Goal: Information Seeking & Learning: Learn about a topic

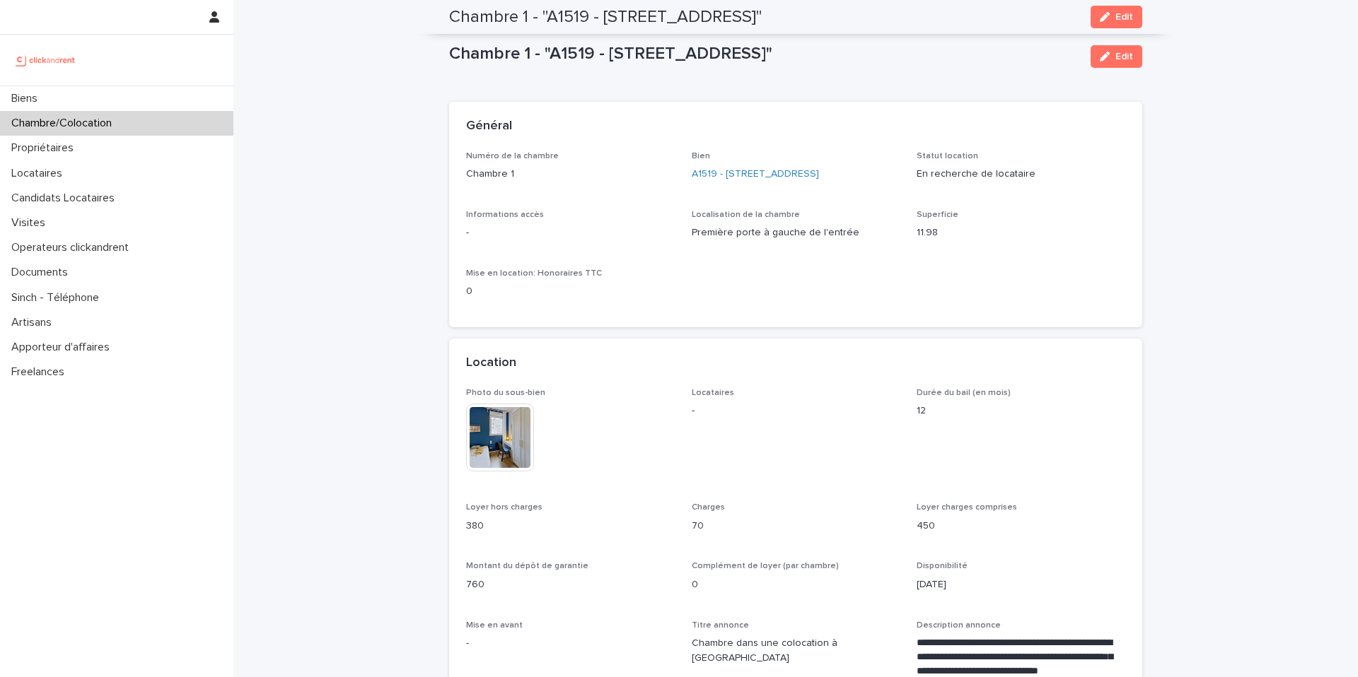
scroll to position [945, 0]
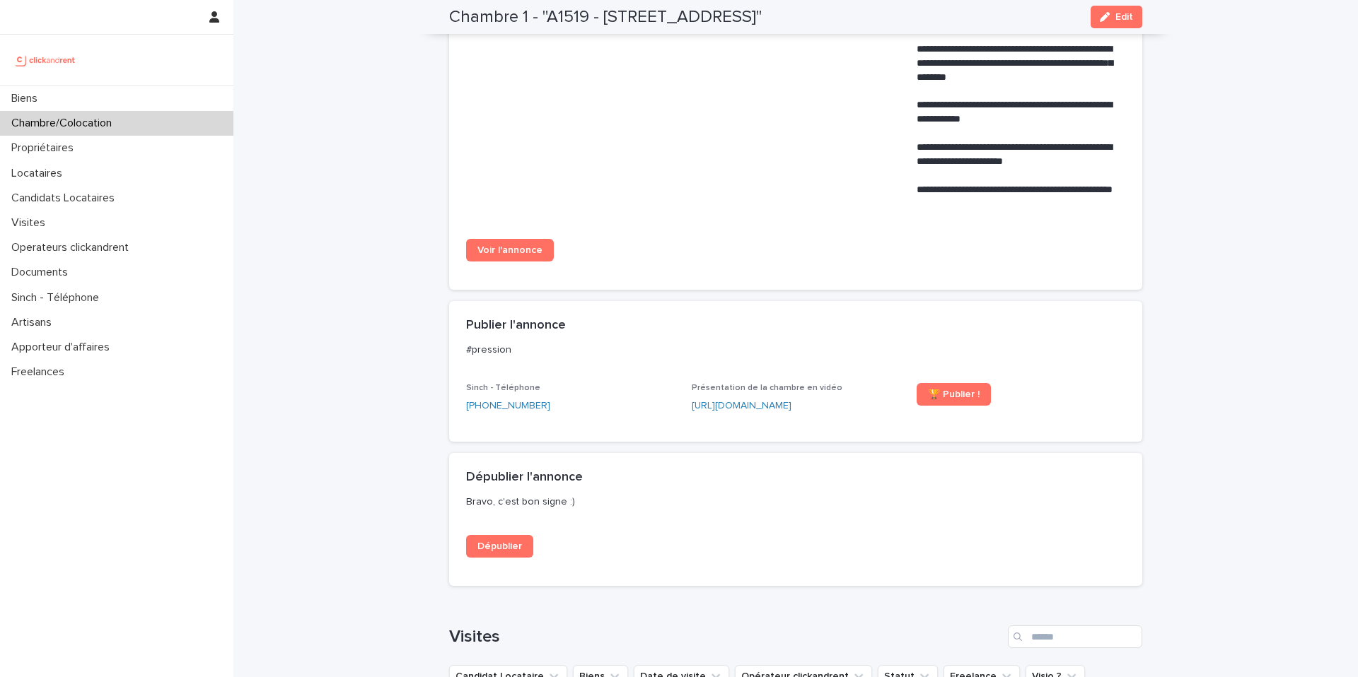
click at [166, 124] on div "Chambre/Colocation" at bounding box center [116, 123] width 233 height 25
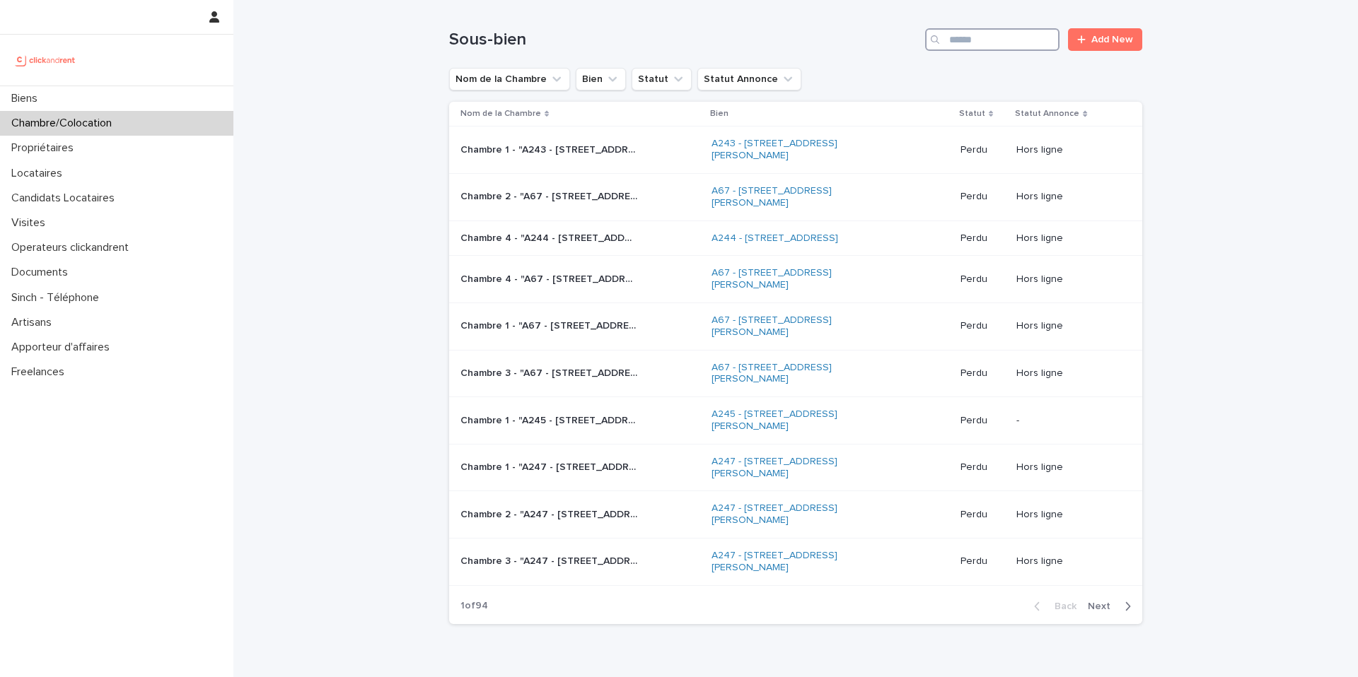
click at [986, 47] on input "Search" at bounding box center [992, 39] width 134 height 23
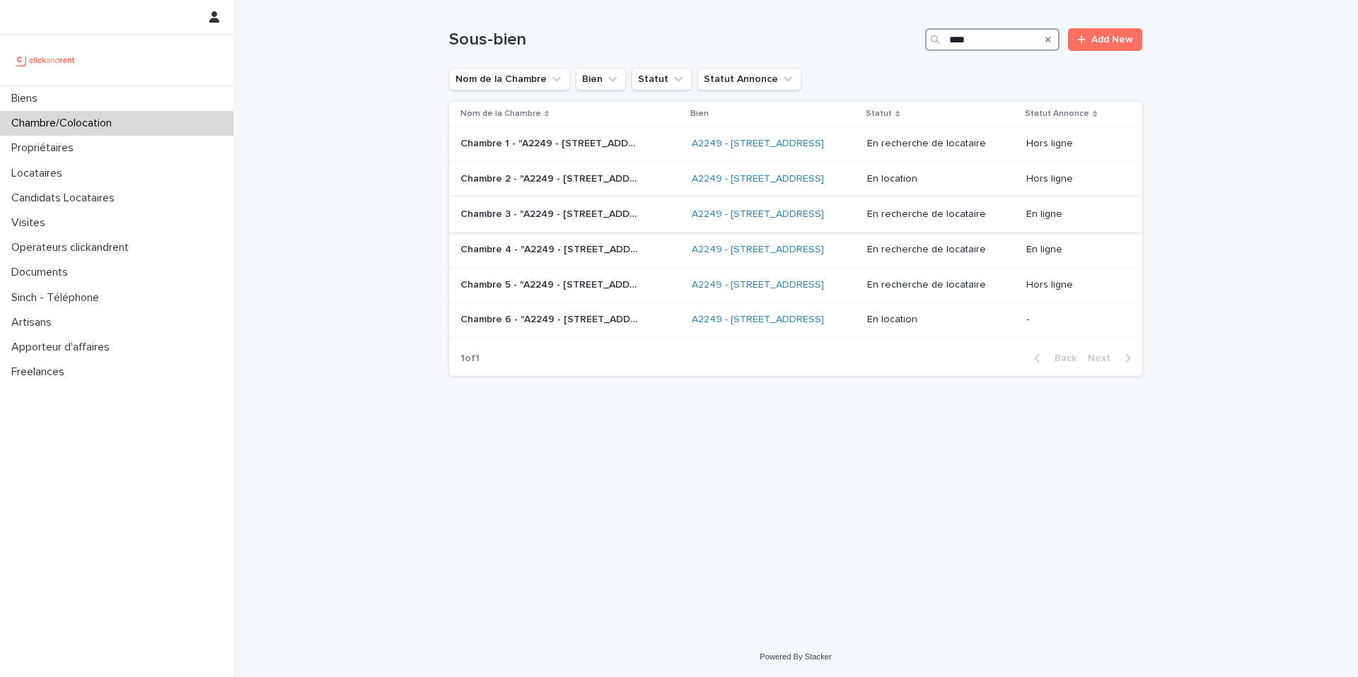
type input "****"
click at [599, 226] on div "Chambre 3 - "A2249 - [STREET_ADDRESS]" Chambre 3 - "A2249 - [STREET_ADDRESS]"" at bounding box center [570, 214] width 220 height 23
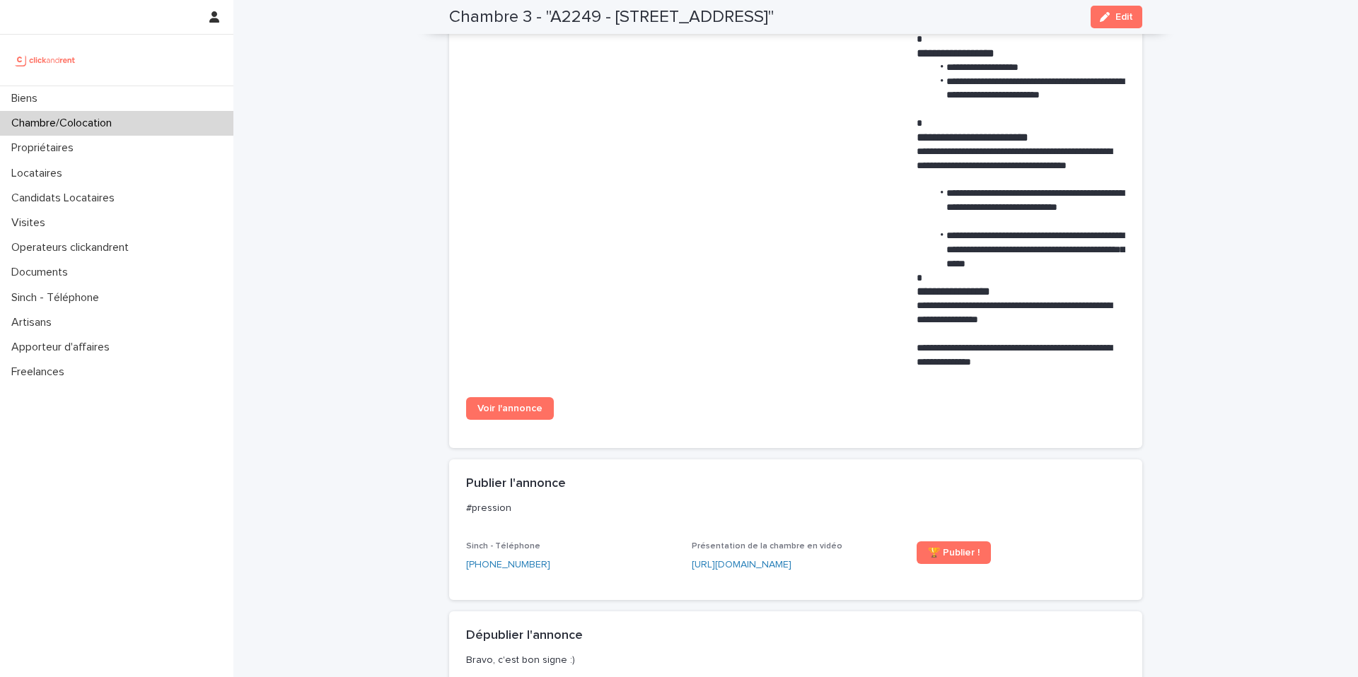
scroll to position [1101, 0]
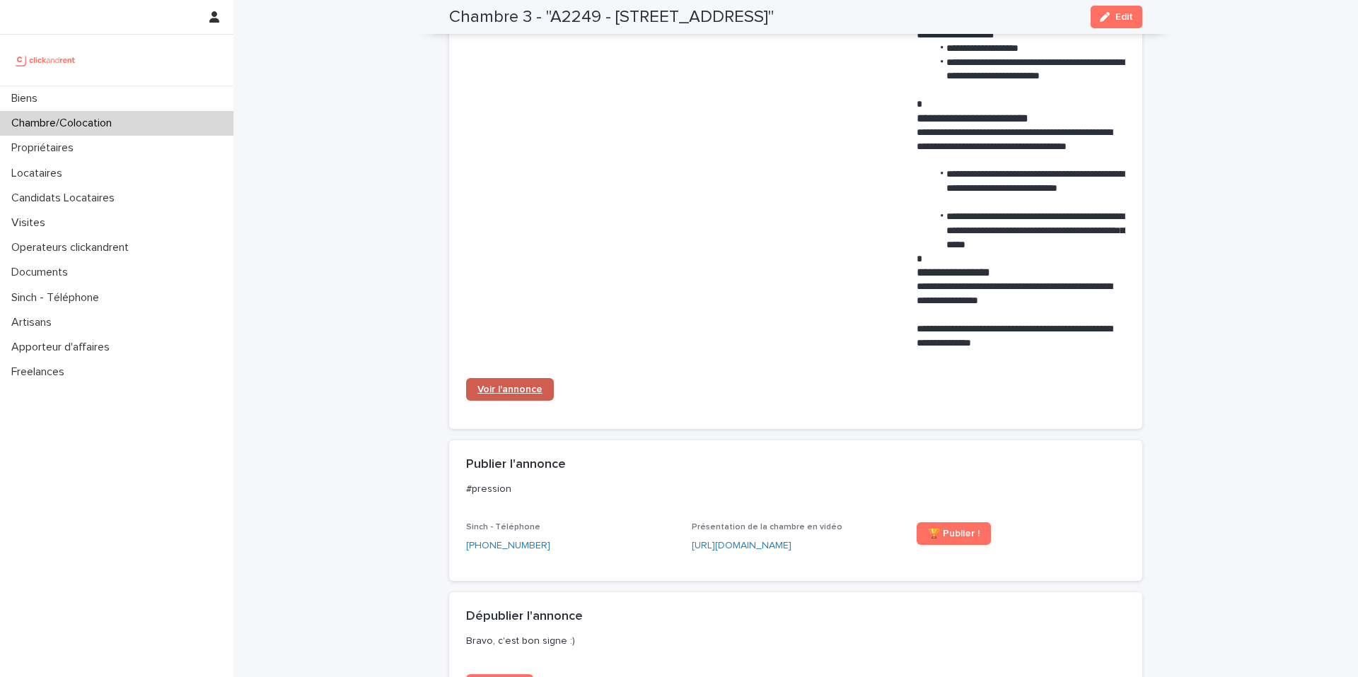
click at [525, 391] on span "Voir l'annonce" at bounding box center [509, 390] width 65 height 10
click at [174, 134] on div "Chambre/Colocation" at bounding box center [116, 123] width 233 height 25
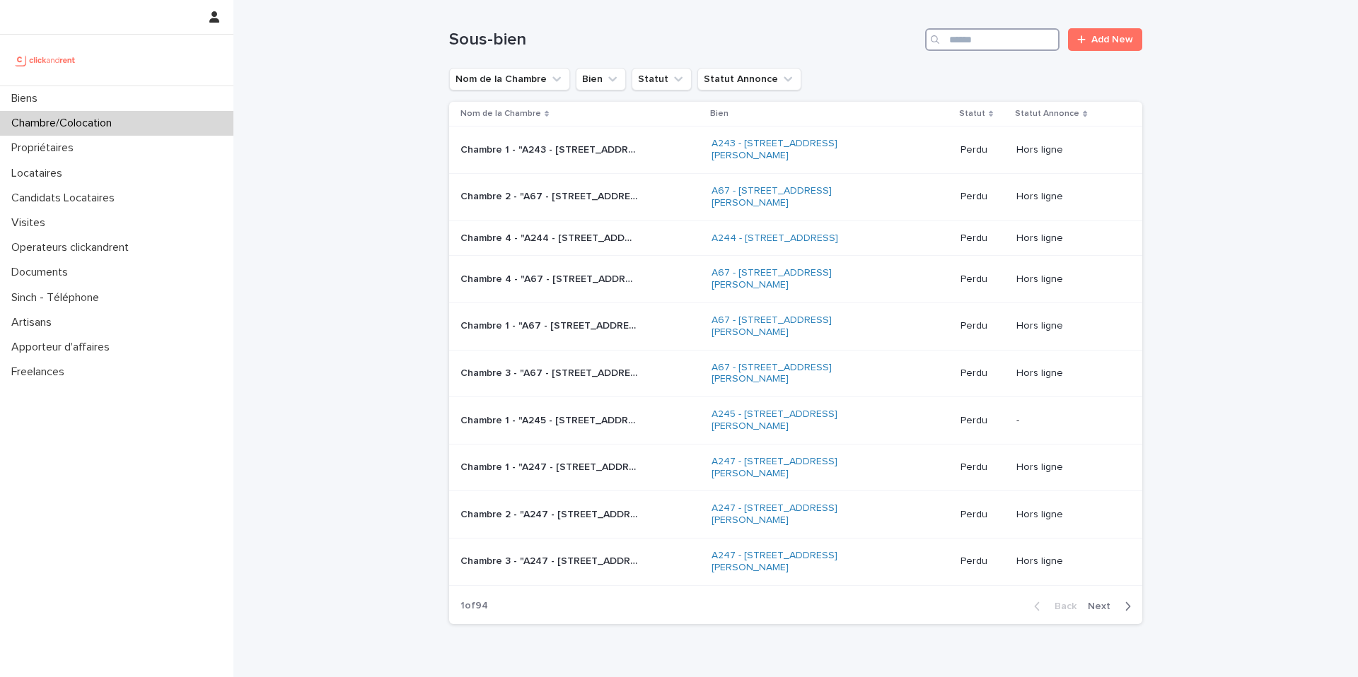
click at [994, 42] on input "Search" at bounding box center [992, 39] width 134 height 23
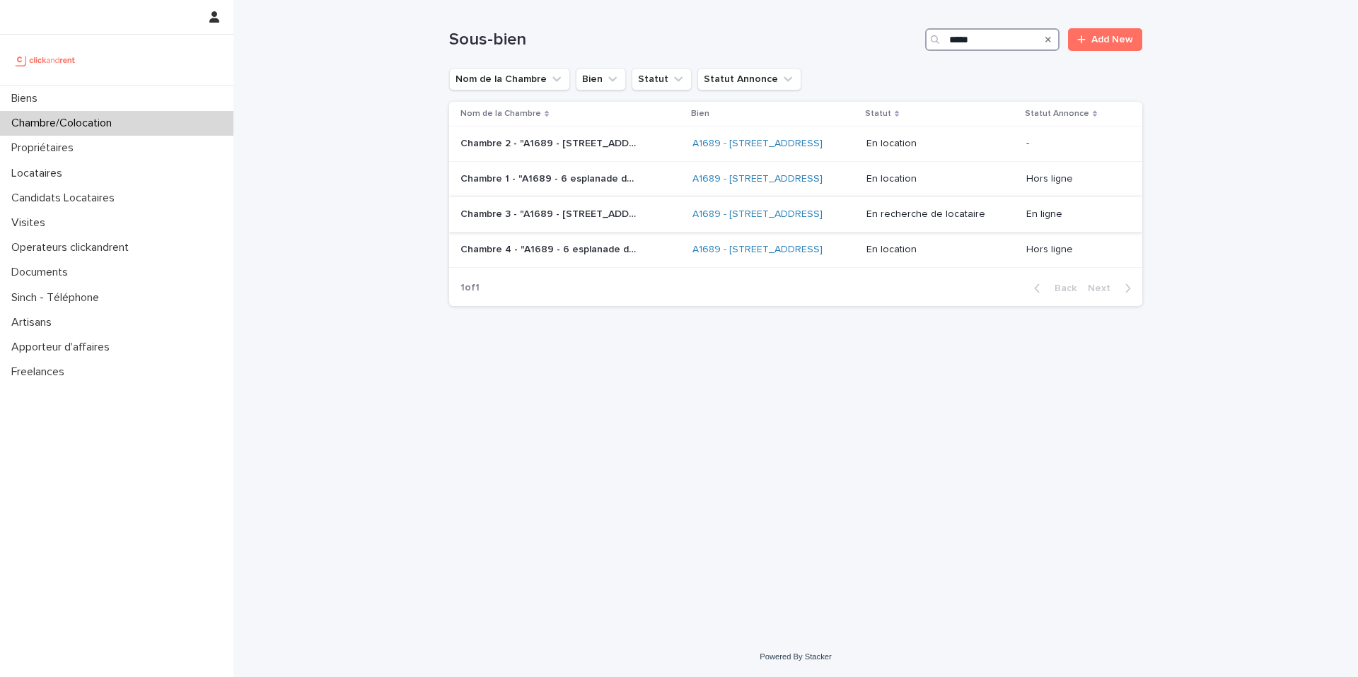
type input "*****"
click at [610, 221] on p "Chambre 3 - "A1689 - [STREET_ADDRESS]"" at bounding box center [550, 213] width 180 height 15
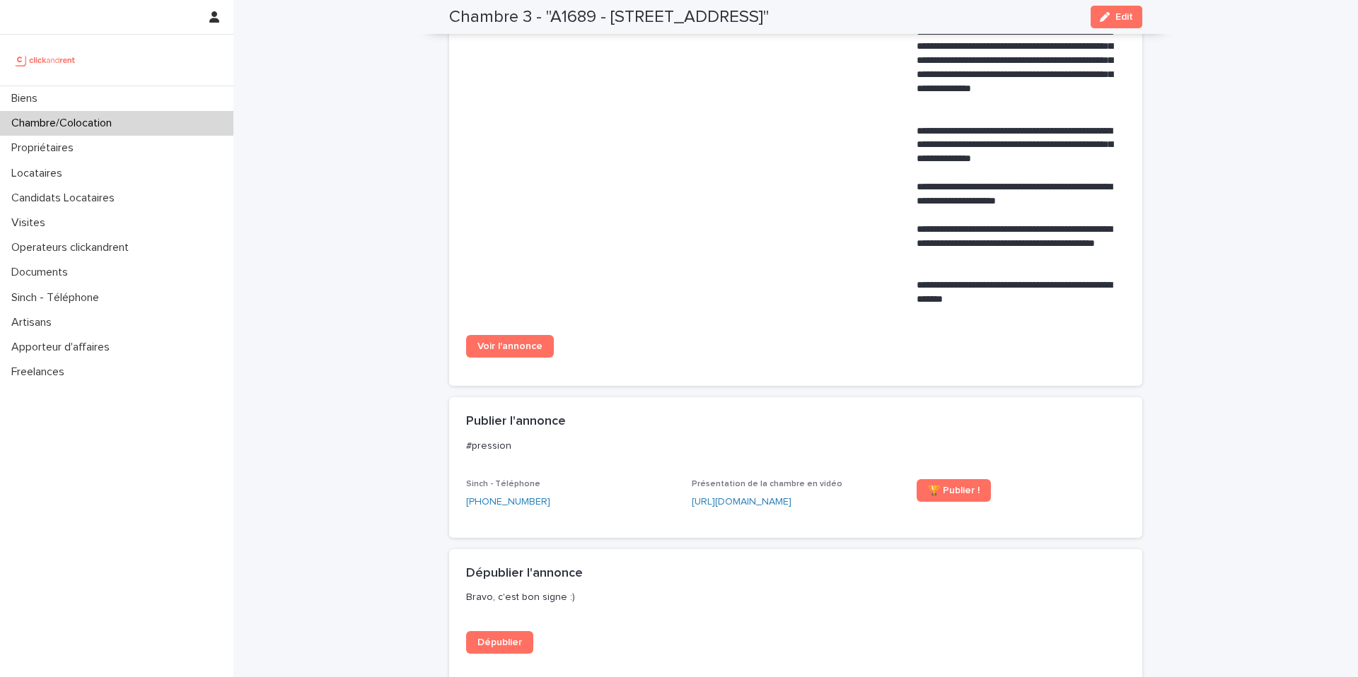
scroll to position [798, 0]
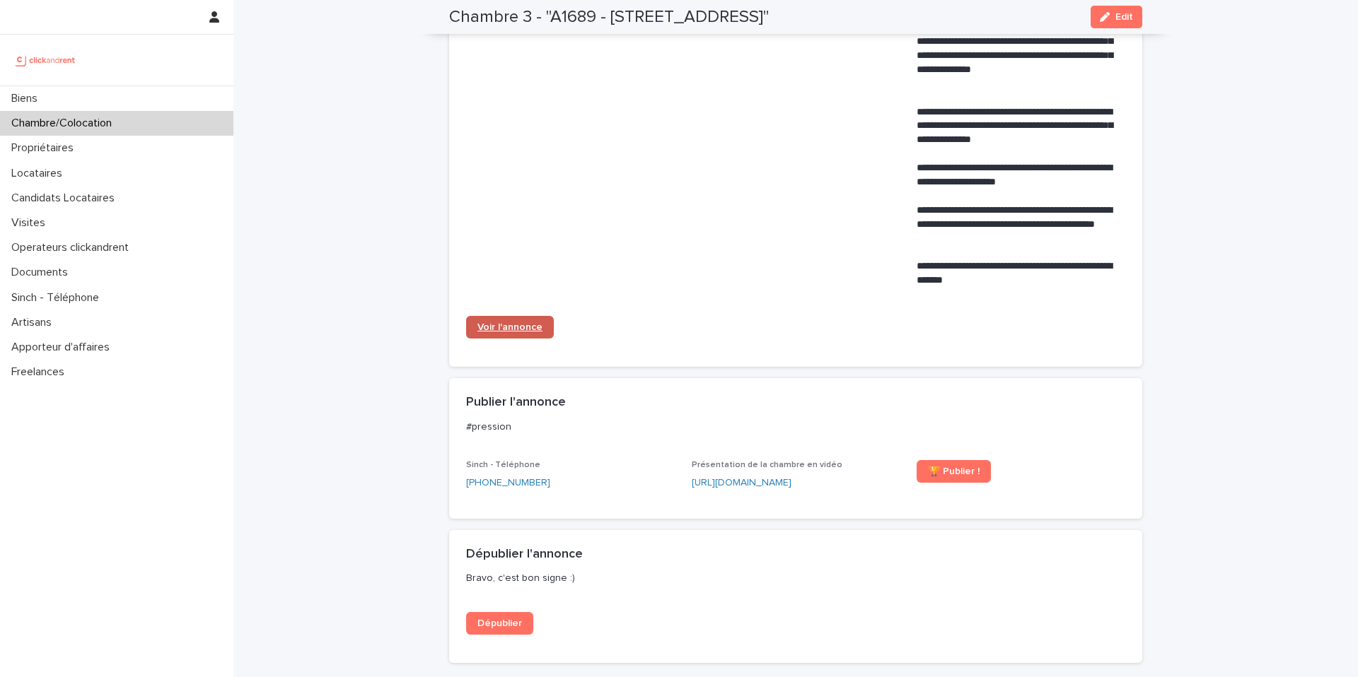
click at [524, 332] on span "Voir l'annonce" at bounding box center [509, 327] width 65 height 10
click at [143, 127] on div "Chambre/Colocation" at bounding box center [116, 123] width 233 height 25
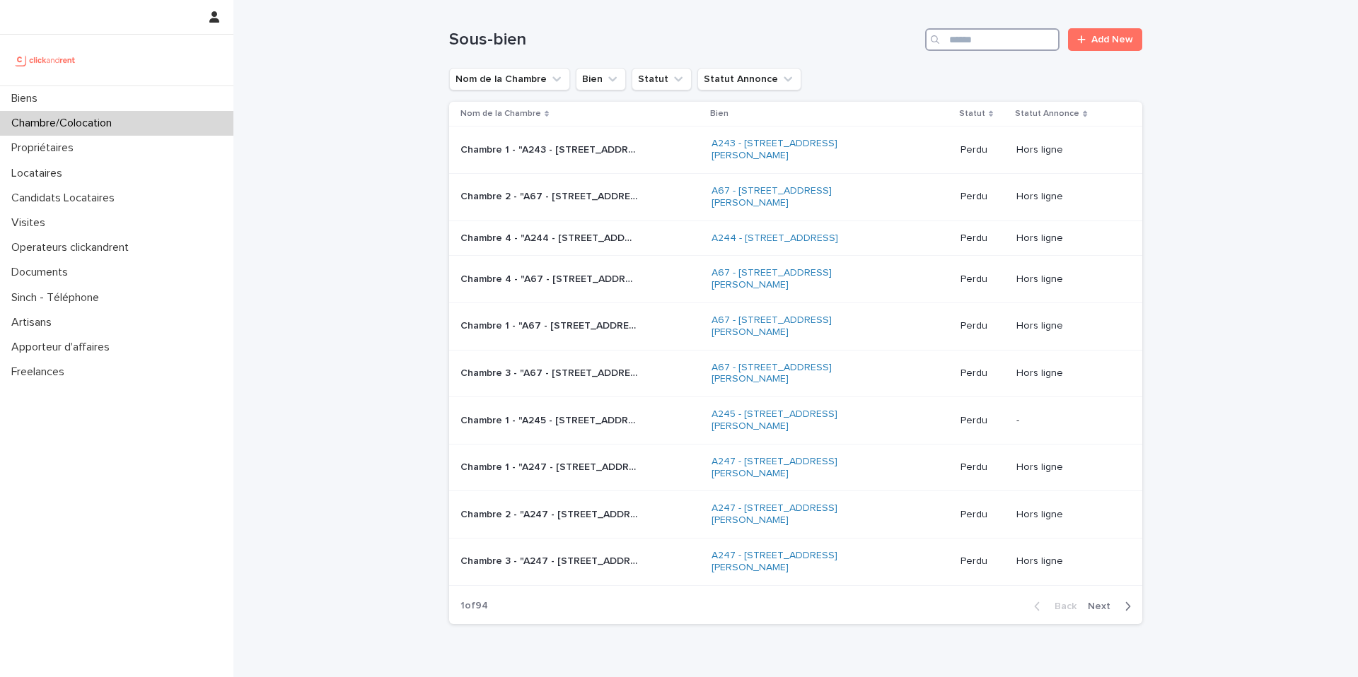
click at [992, 44] on input "Search" at bounding box center [992, 39] width 134 height 23
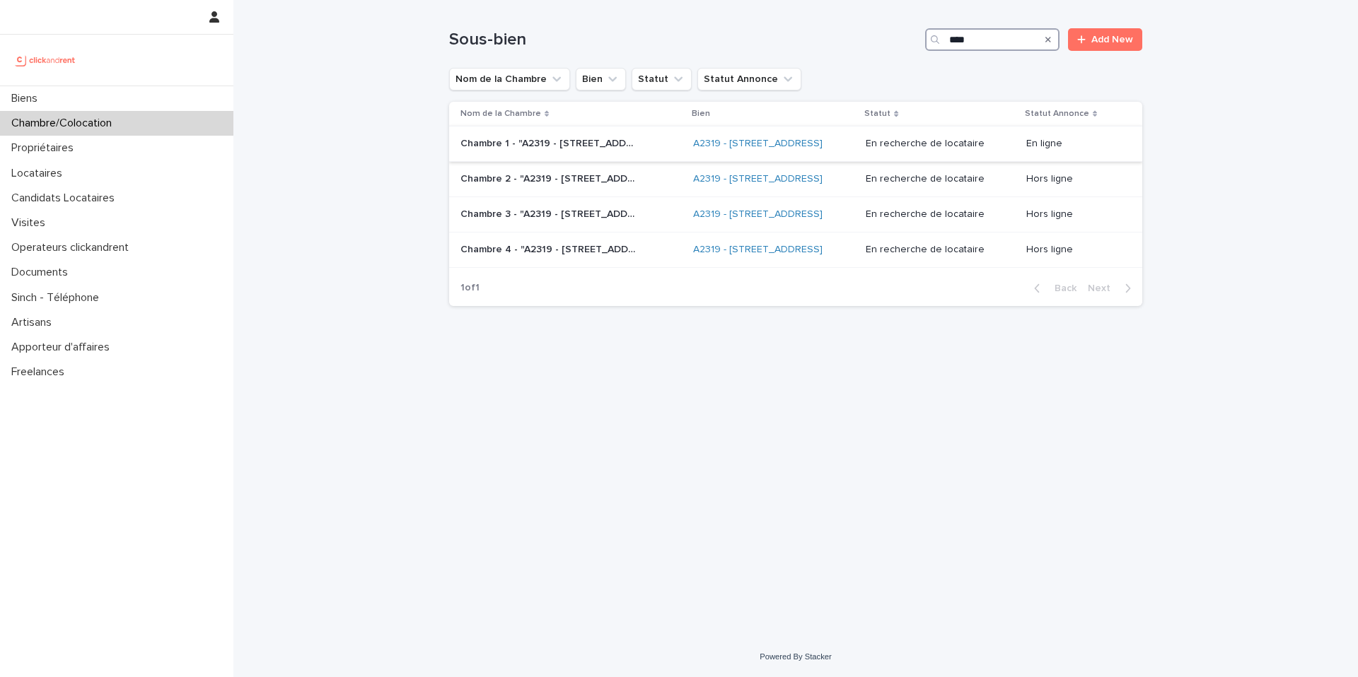
type input "****"
click at [640, 150] on div "Chambre 1 - "A2319 - [STREET_ADDRESS]" Chambre 1 - "A2319 - [STREET_ADDRESS]"" at bounding box center [570, 143] width 221 height 23
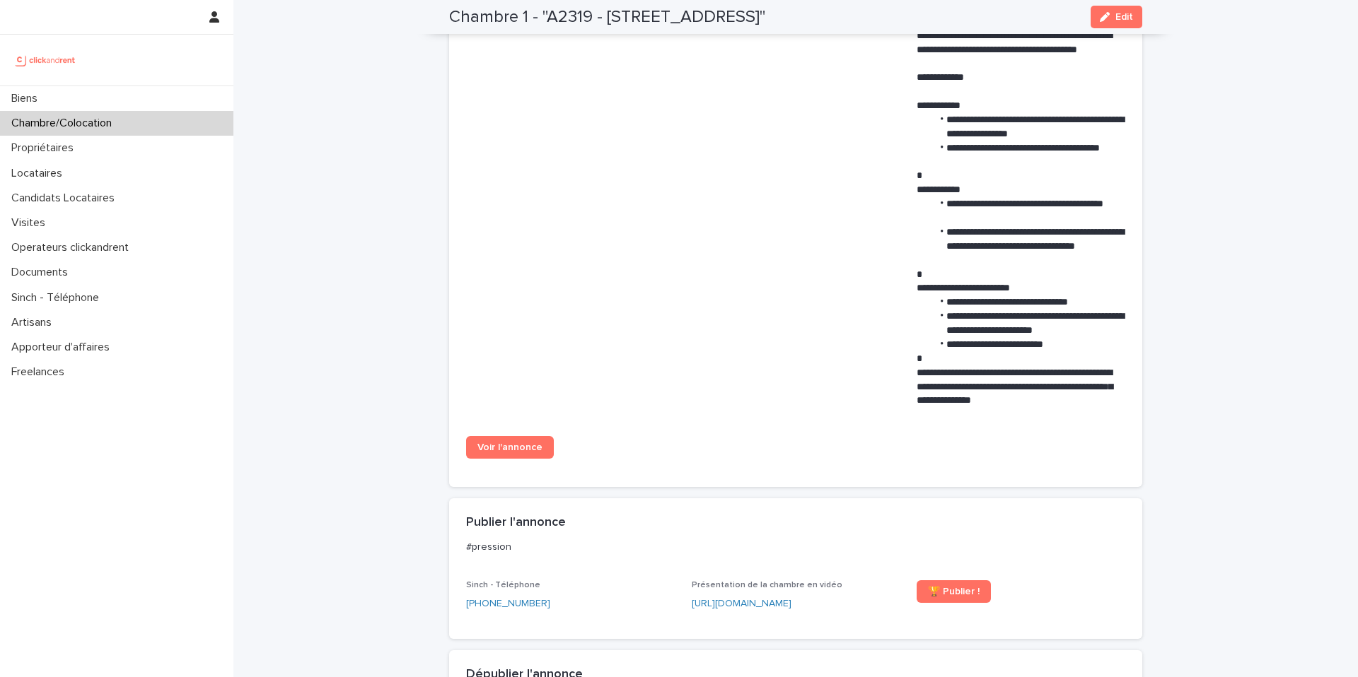
scroll to position [854, 0]
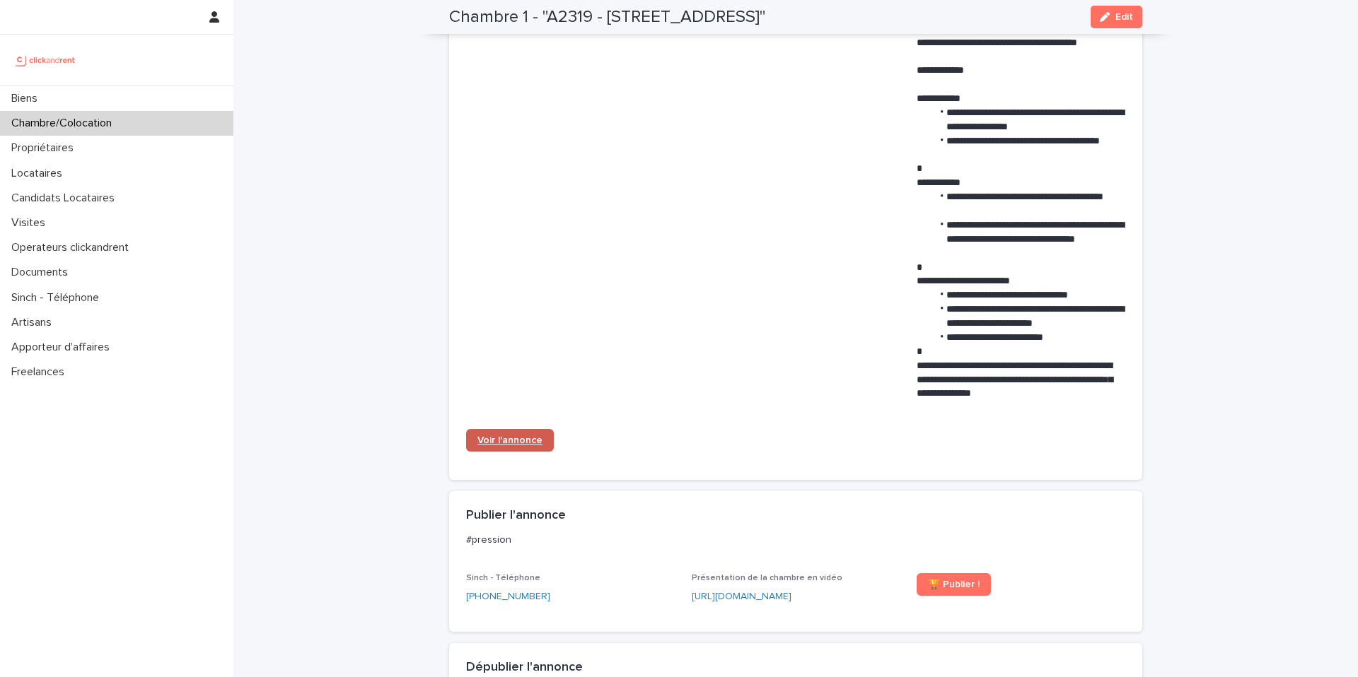
click at [510, 442] on span "Voir l'annonce" at bounding box center [509, 441] width 65 height 10
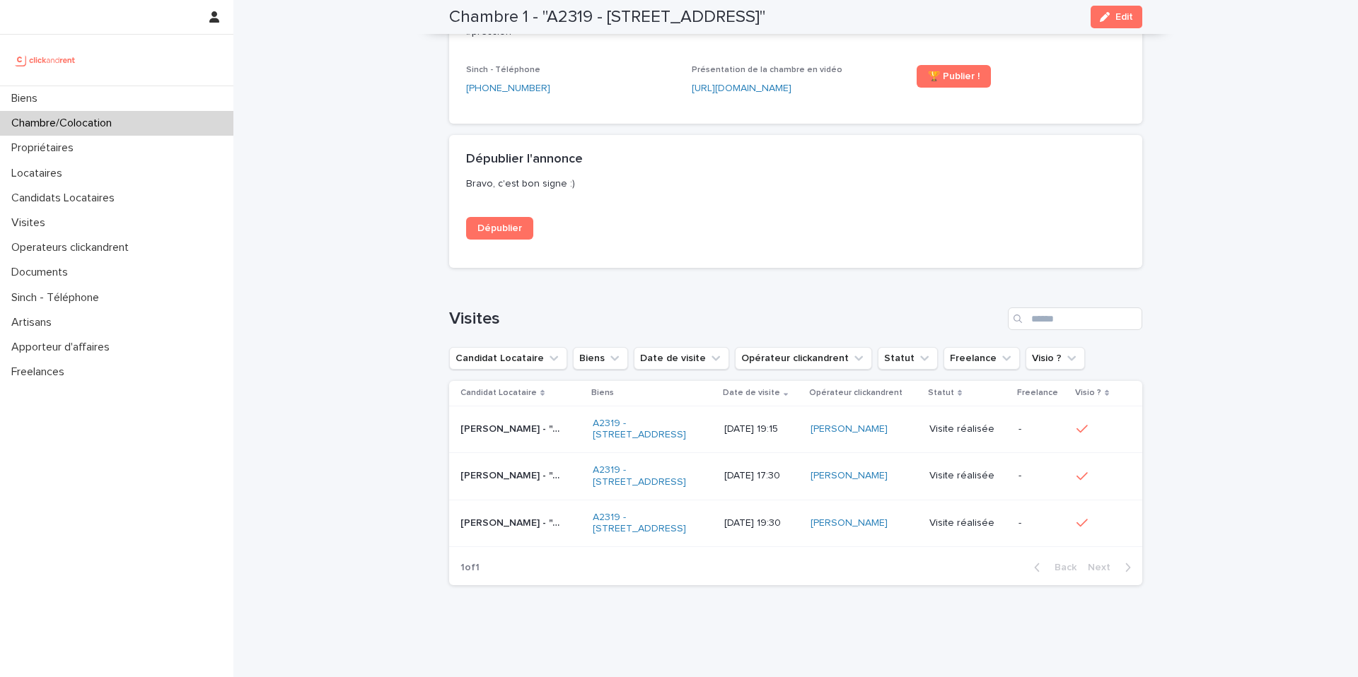
scroll to position [1428, 0]
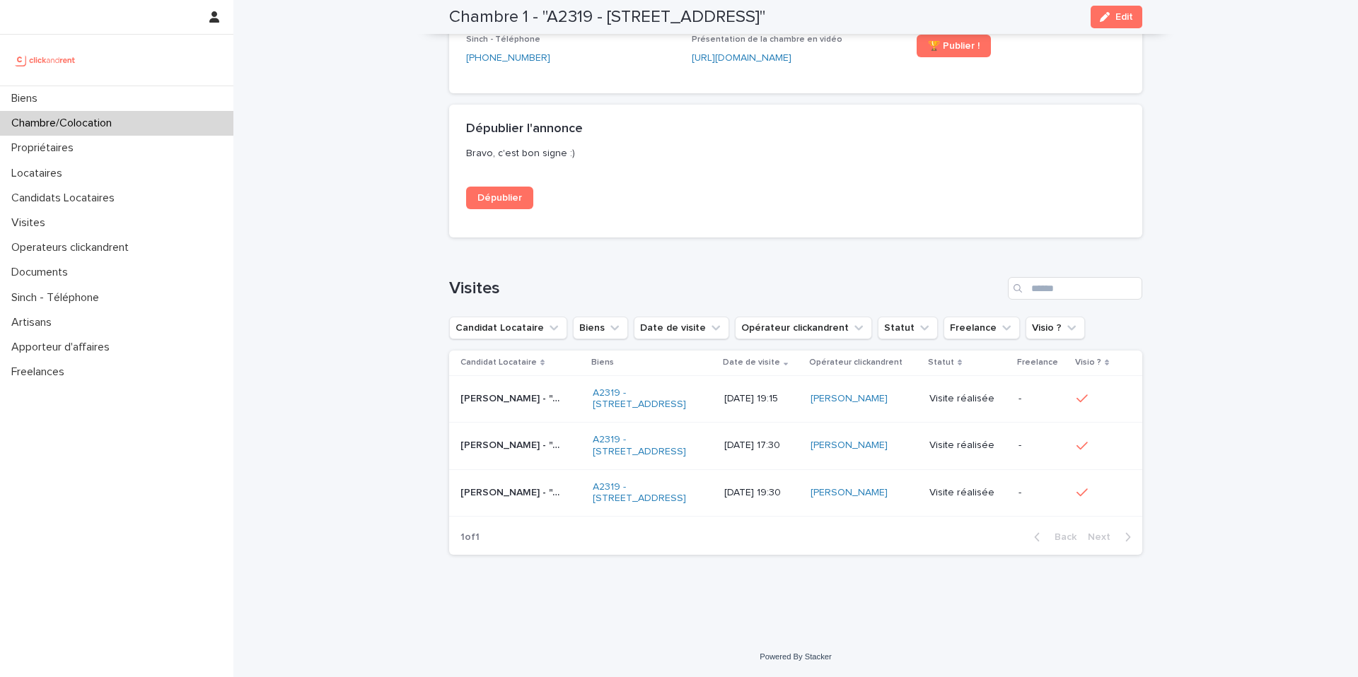
click at [555, 390] on p "[PERSON_NAME] - "A2319 - [STREET_ADDRESS]"" at bounding box center [512, 397] width 104 height 15
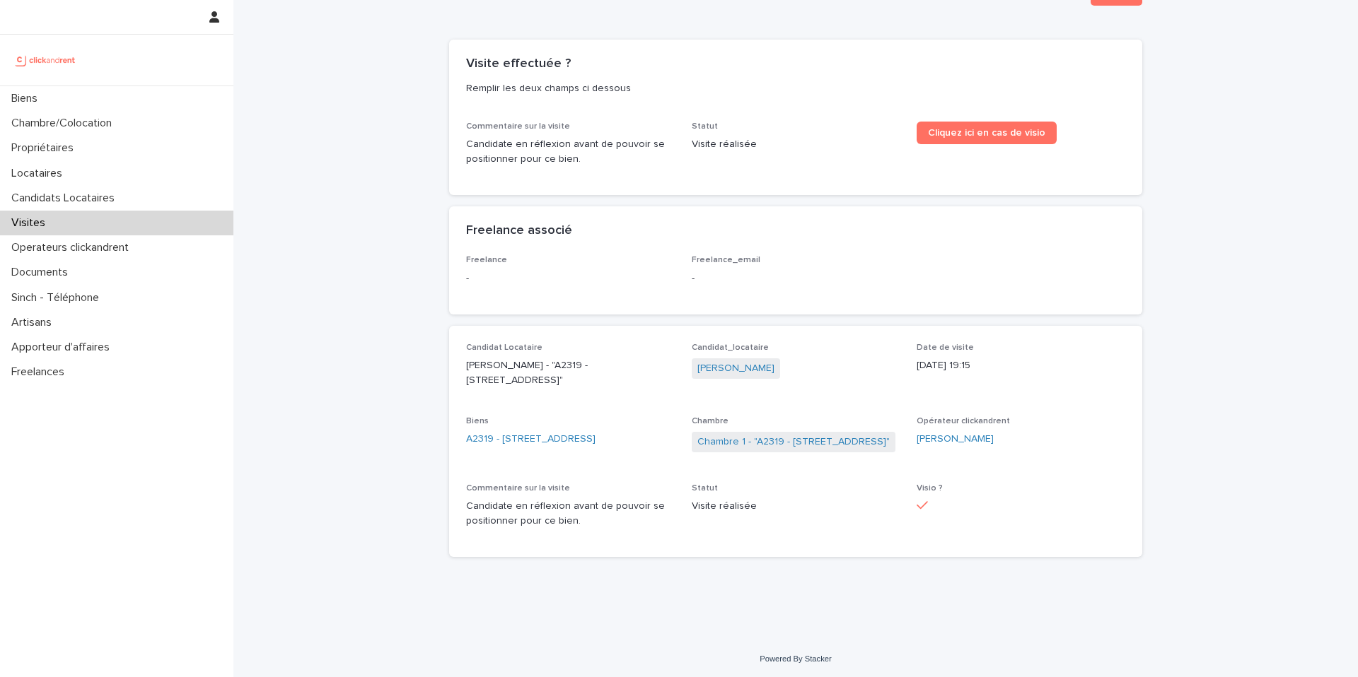
scroll to position [64, 0]
click at [750, 370] on link "[PERSON_NAME]" at bounding box center [735, 366] width 77 height 15
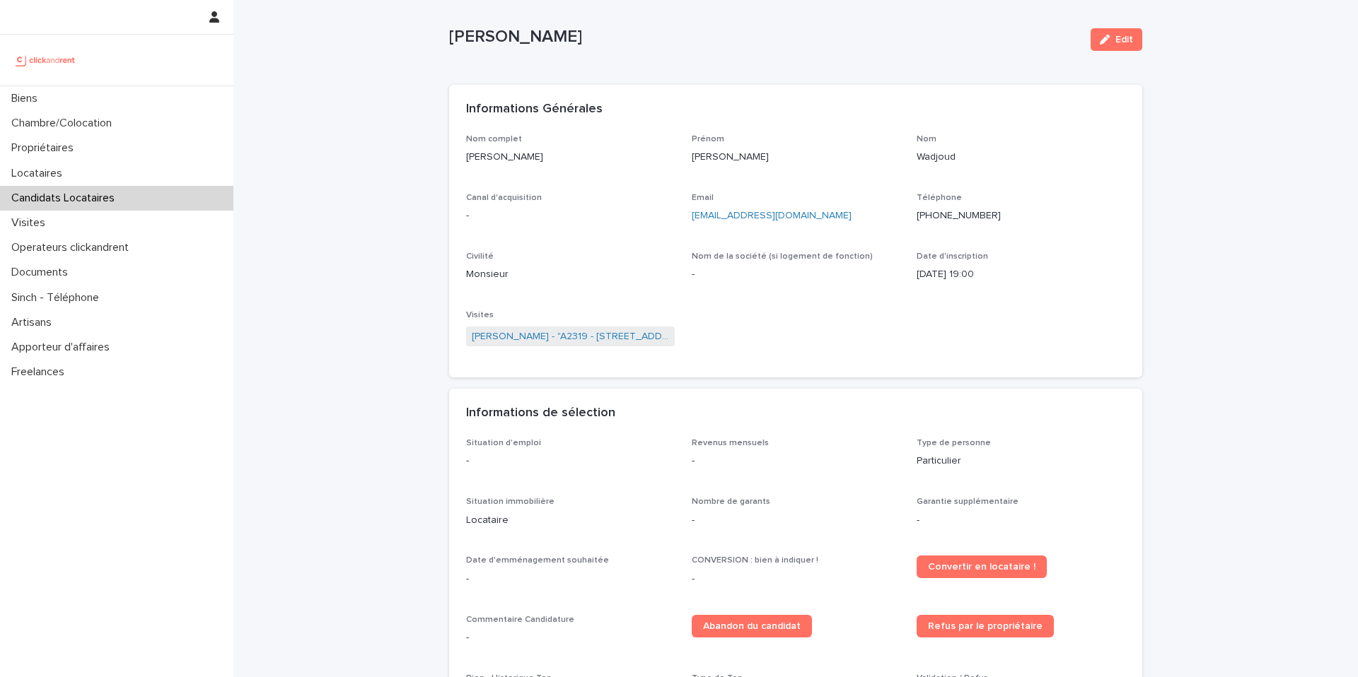
scroll to position [17, 0]
click at [132, 134] on div "Chambre/Colocation" at bounding box center [116, 123] width 233 height 25
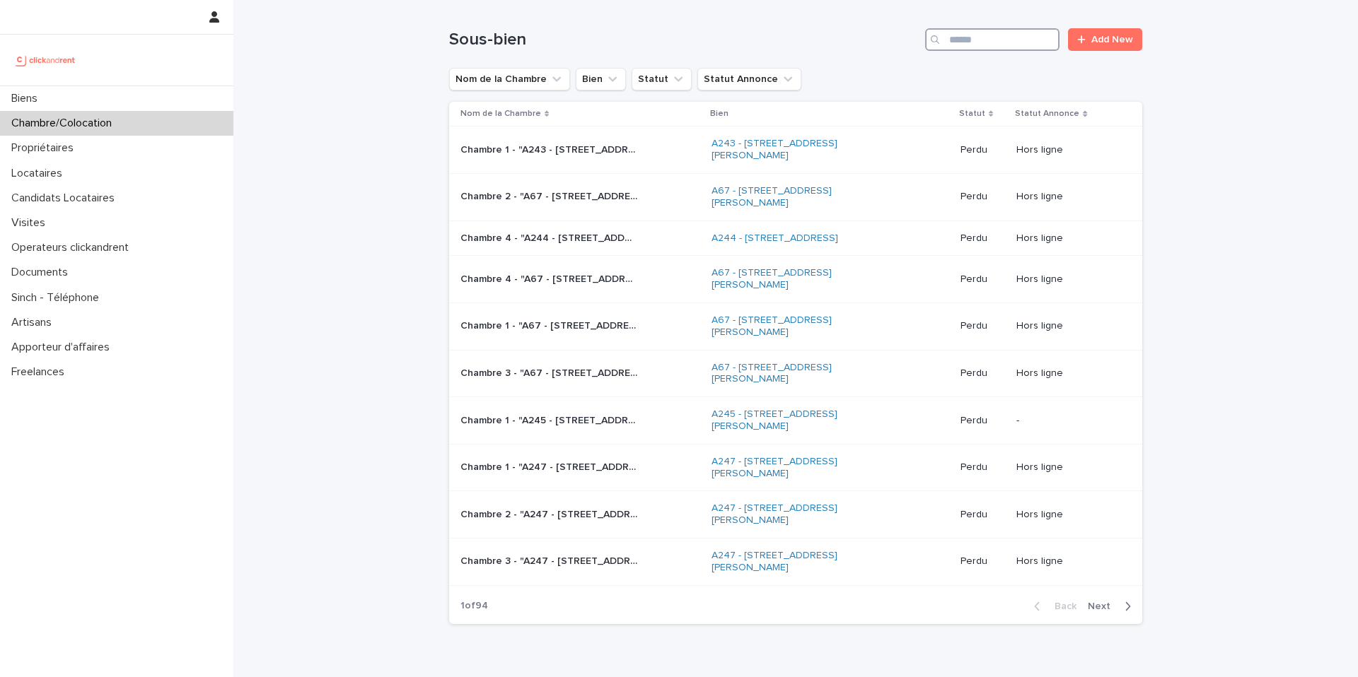
click at [1032, 40] on input "Search" at bounding box center [992, 39] width 134 height 23
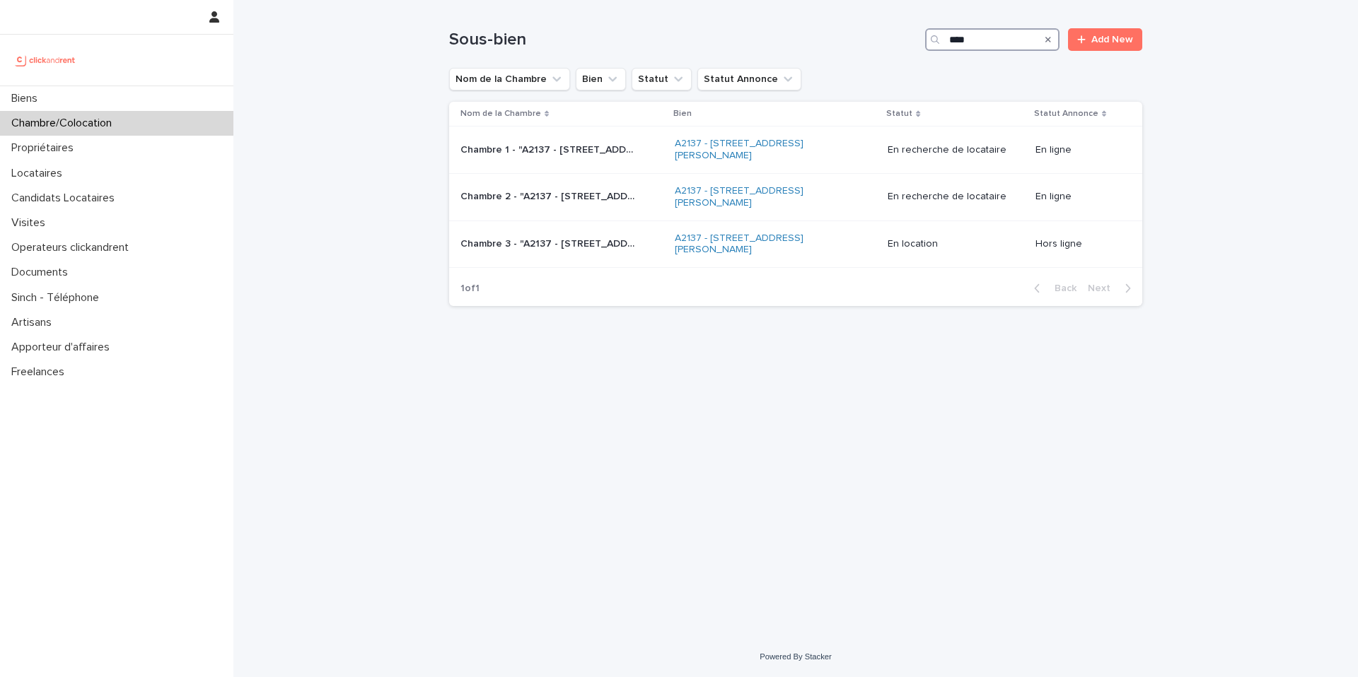
type input "****"
click at [630, 161] on div "Chambre 1 - "A2137 - [STREET_ADDRESS][PERSON_NAME]" Chambre 1 - "A2137 - [STREE…" at bounding box center [561, 150] width 203 height 23
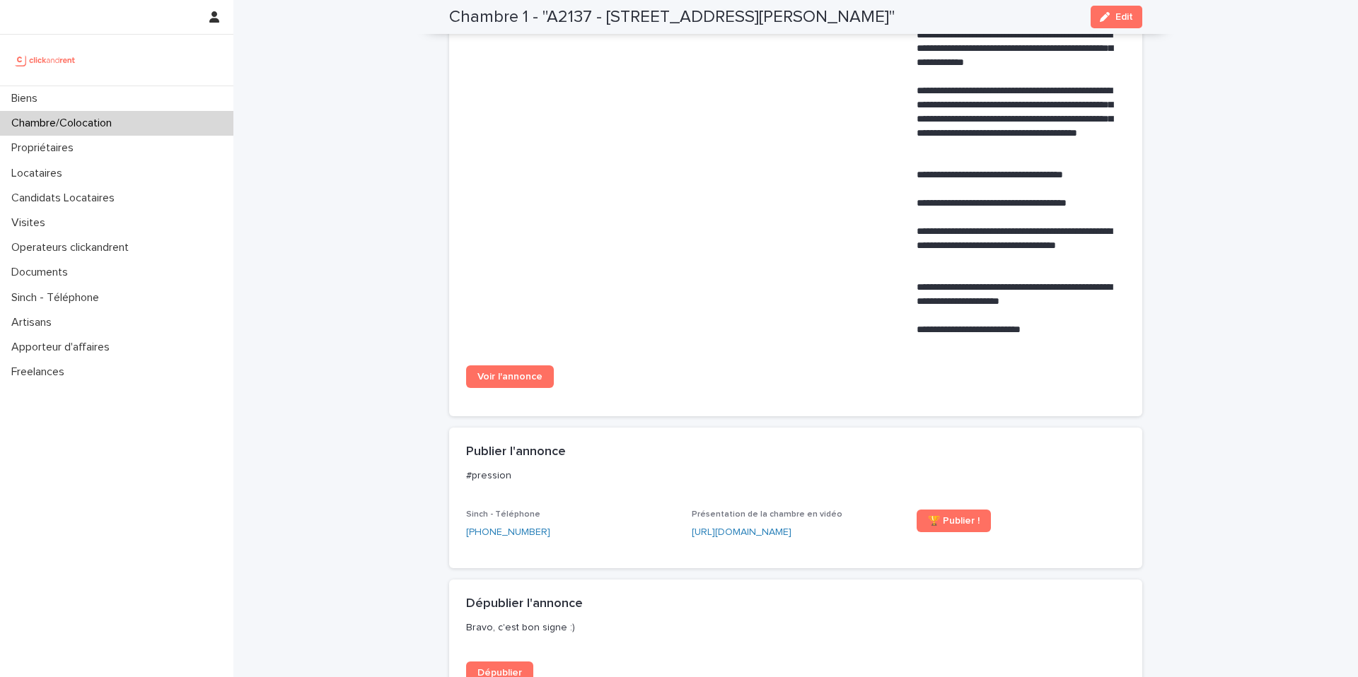
scroll to position [702, 0]
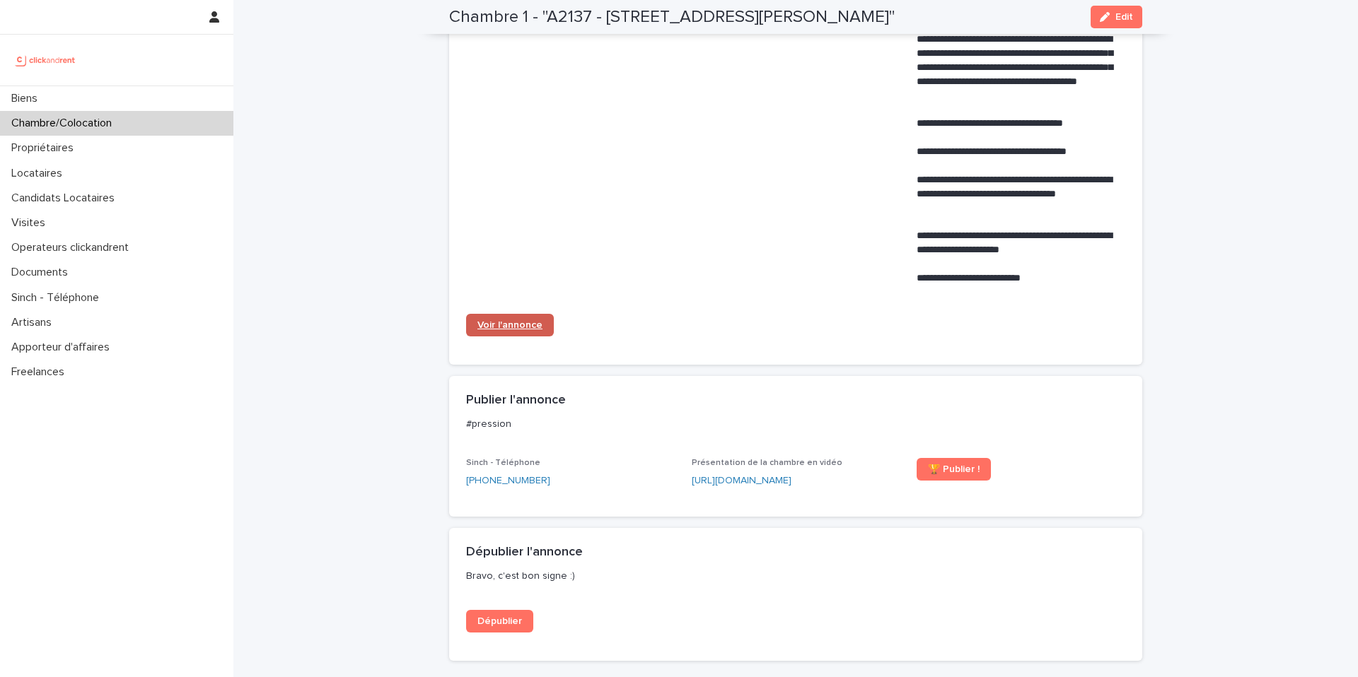
click at [516, 328] on span "Voir l'annonce" at bounding box center [509, 325] width 65 height 10
click at [193, 127] on div "Chambre/Colocation" at bounding box center [116, 123] width 233 height 25
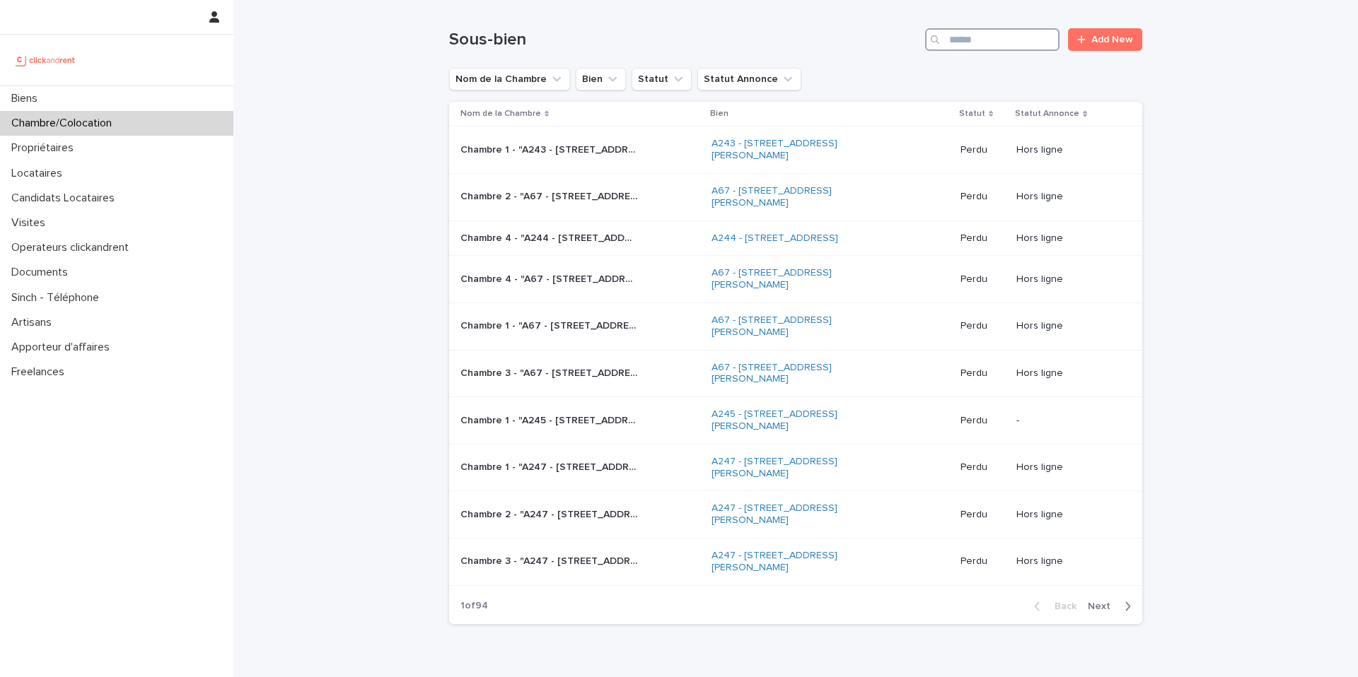
click at [983, 45] on input "Search" at bounding box center [992, 39] width 134 height 23
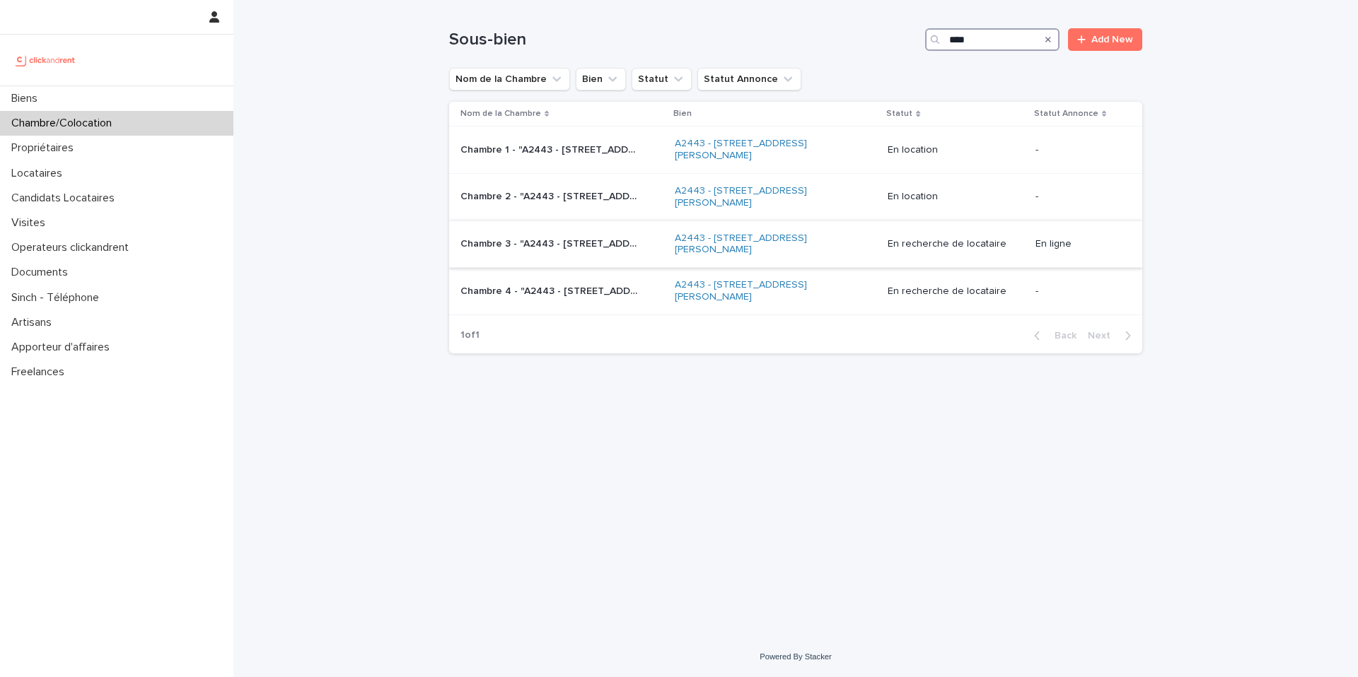
type input "****"
click at [627, 248] on p "Chambre 3 - "A2443 - [STREET_ADDRESS][PERSON_NAME]"" at bounding box center [550, 242] width 180 height 15
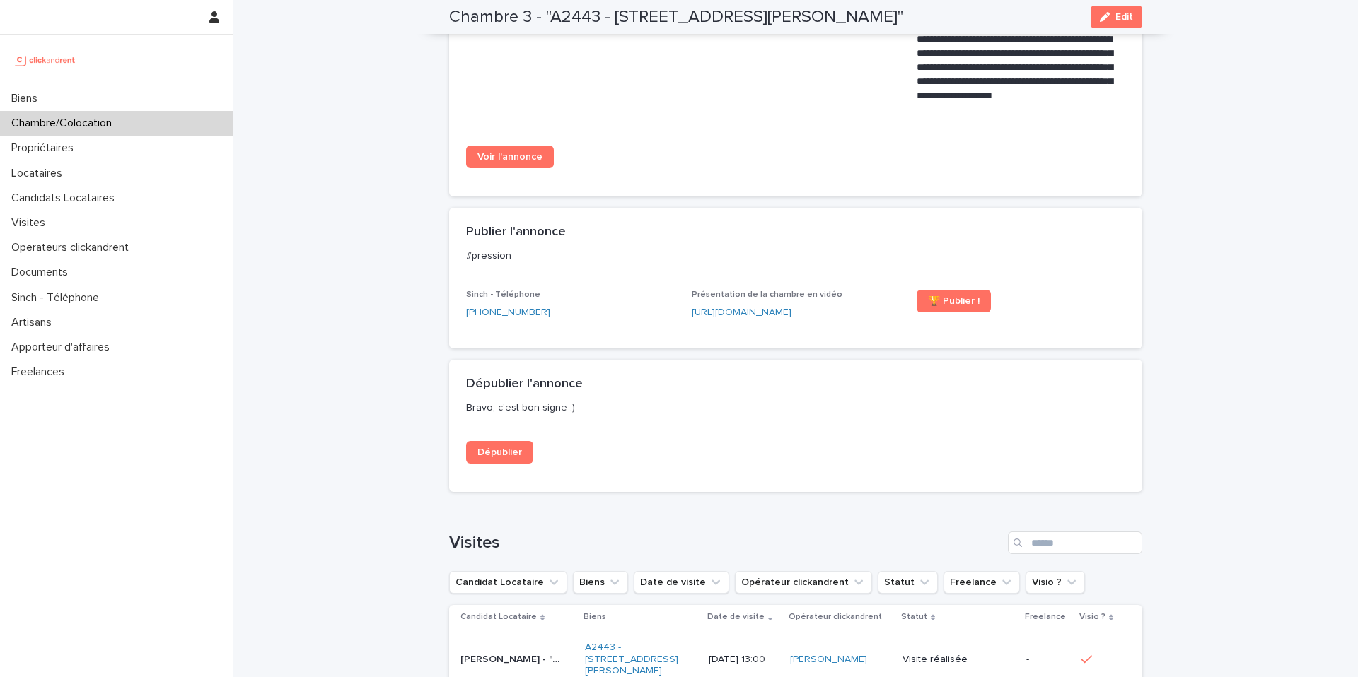
scroll to position [865, 0]
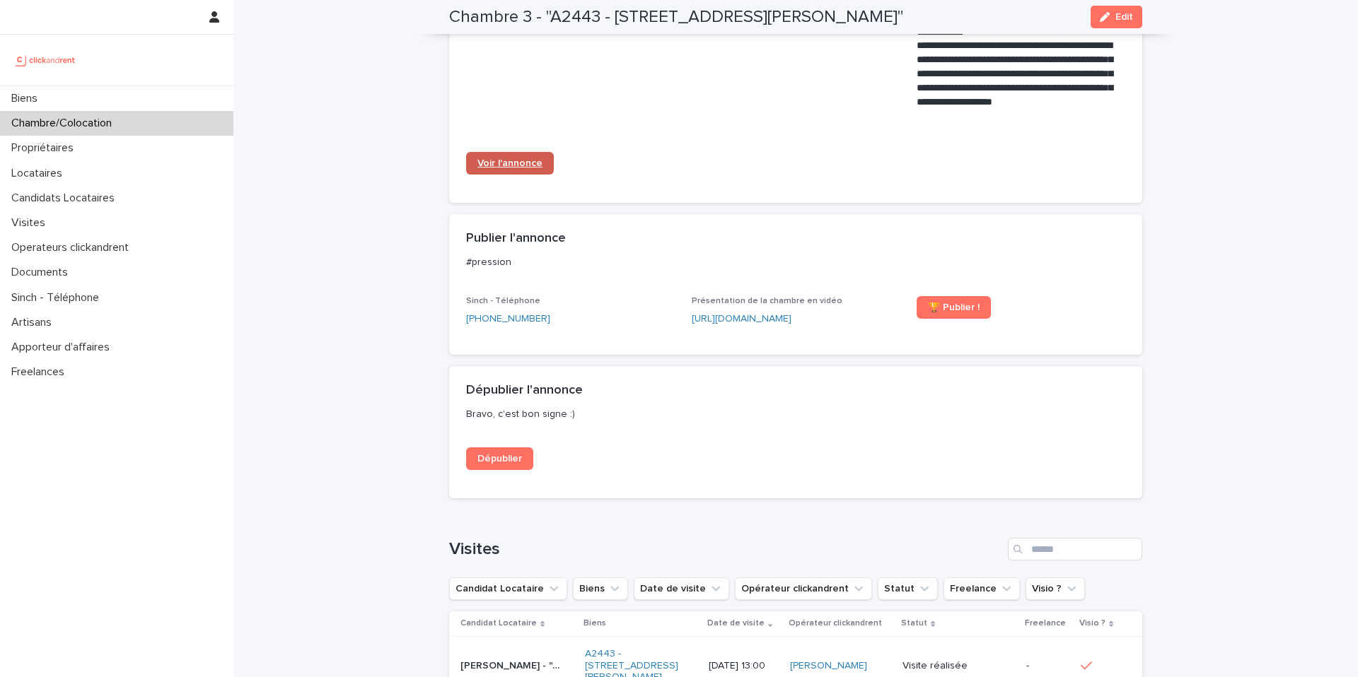
click at [516, 166] on span "Voir l'annonce" at bounding box center [509, 163] width 65 height 10
click at [144, 128] on div "Chambre/Colocation" at bounding box center [116, 123] width 233 height 25
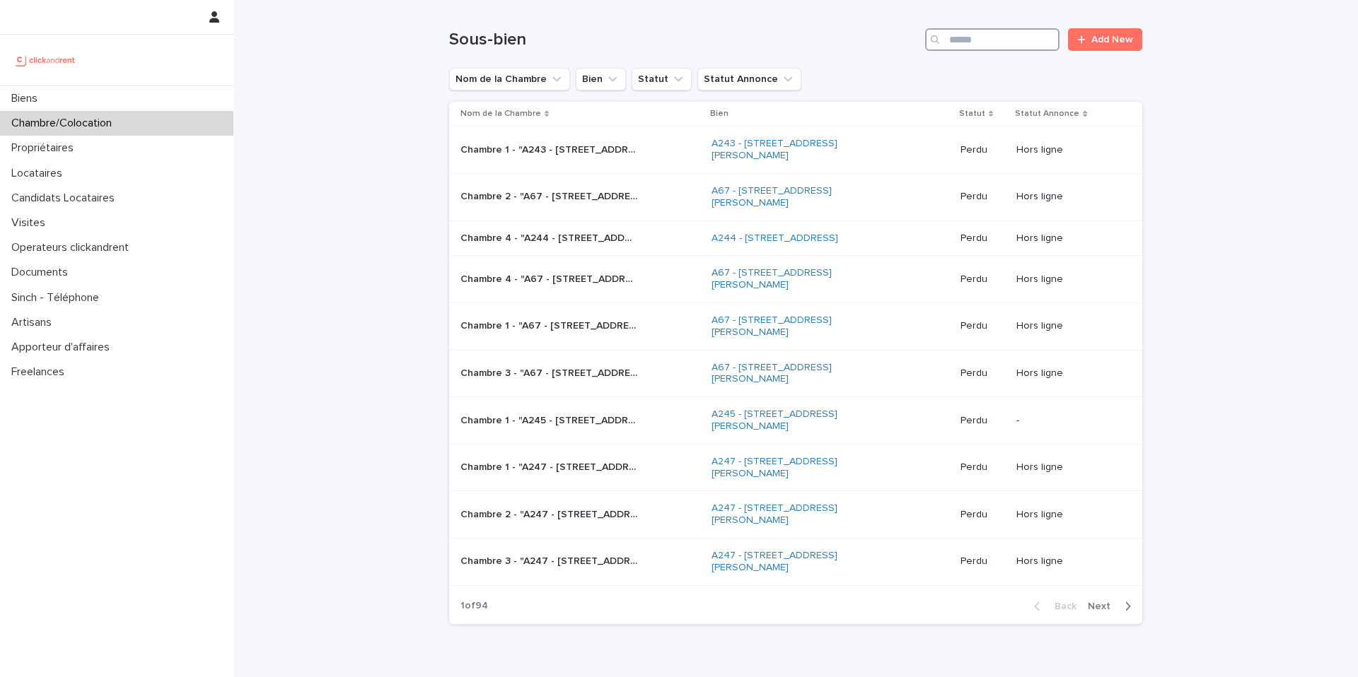
click at [955, 43] on input "Search" at bounding box center [992, 39] width 134 height 23
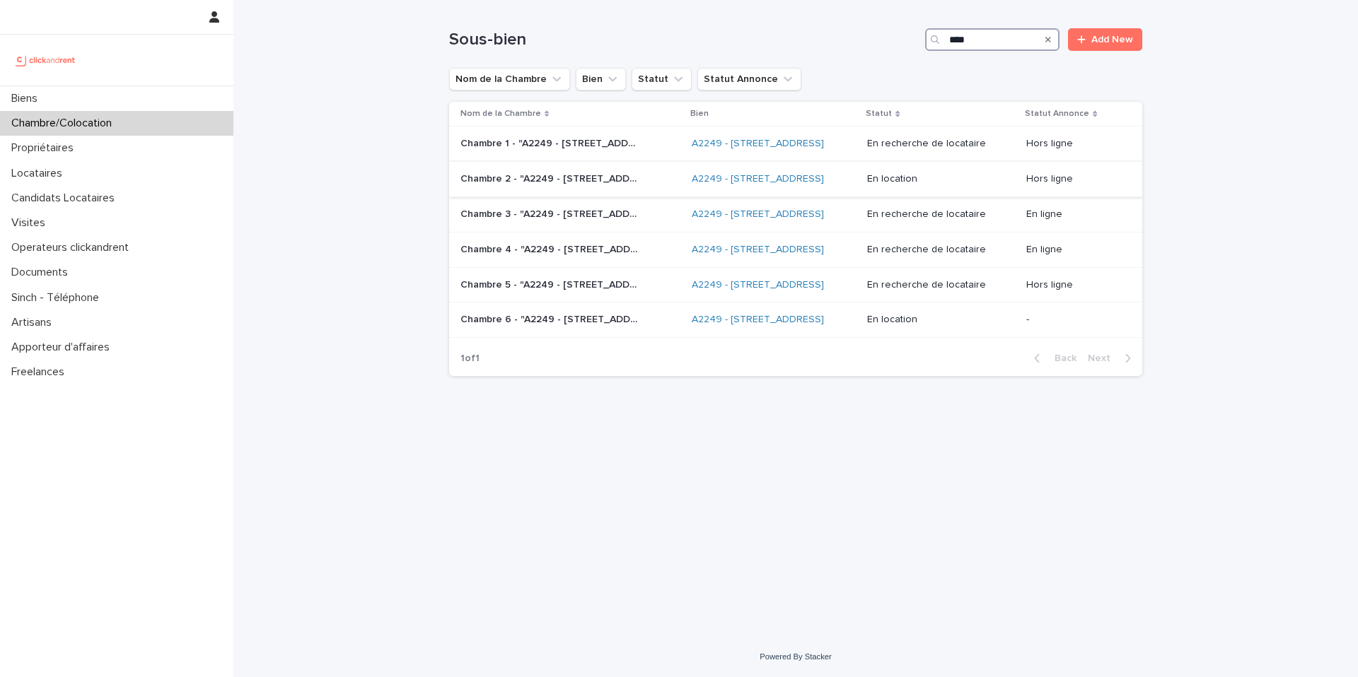
type input "****"
click at [617, 185] on p "Chambre 2 - "A2249 - [STREET_ADDRESS]"" at bounding box center [550, 177] width 180 height 15
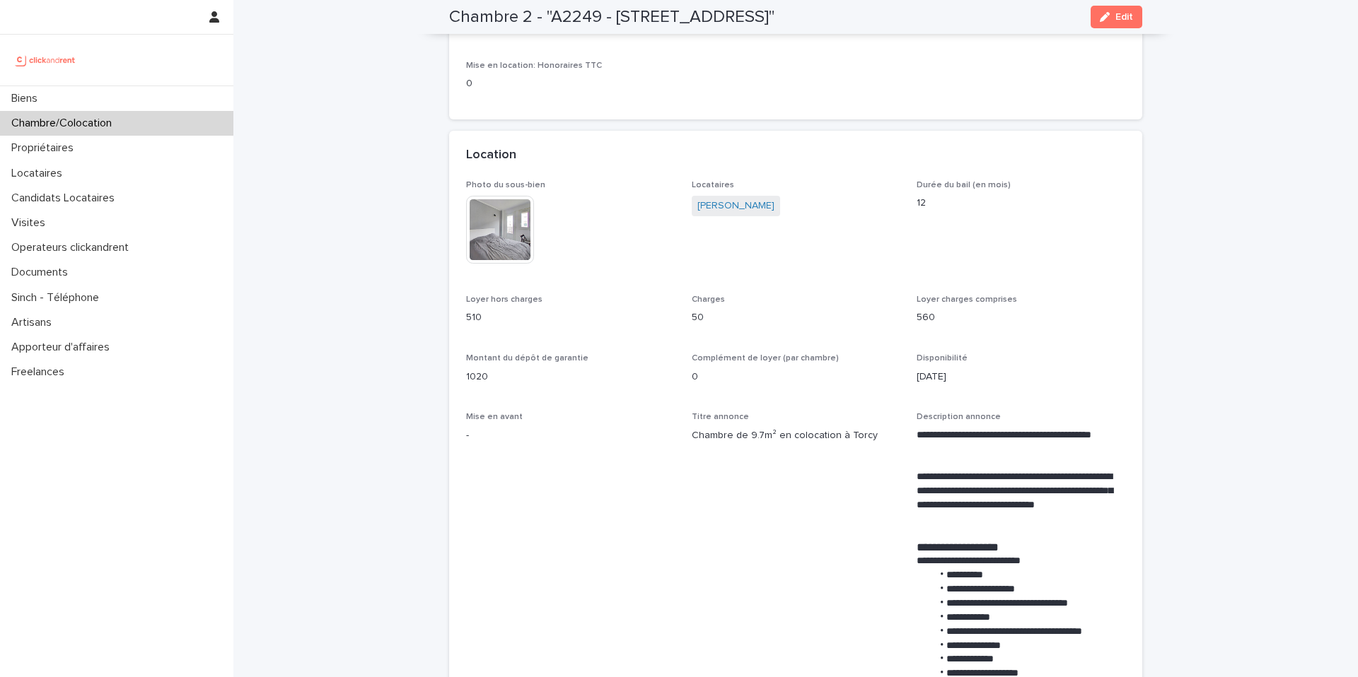
scroll to position [218, 0]
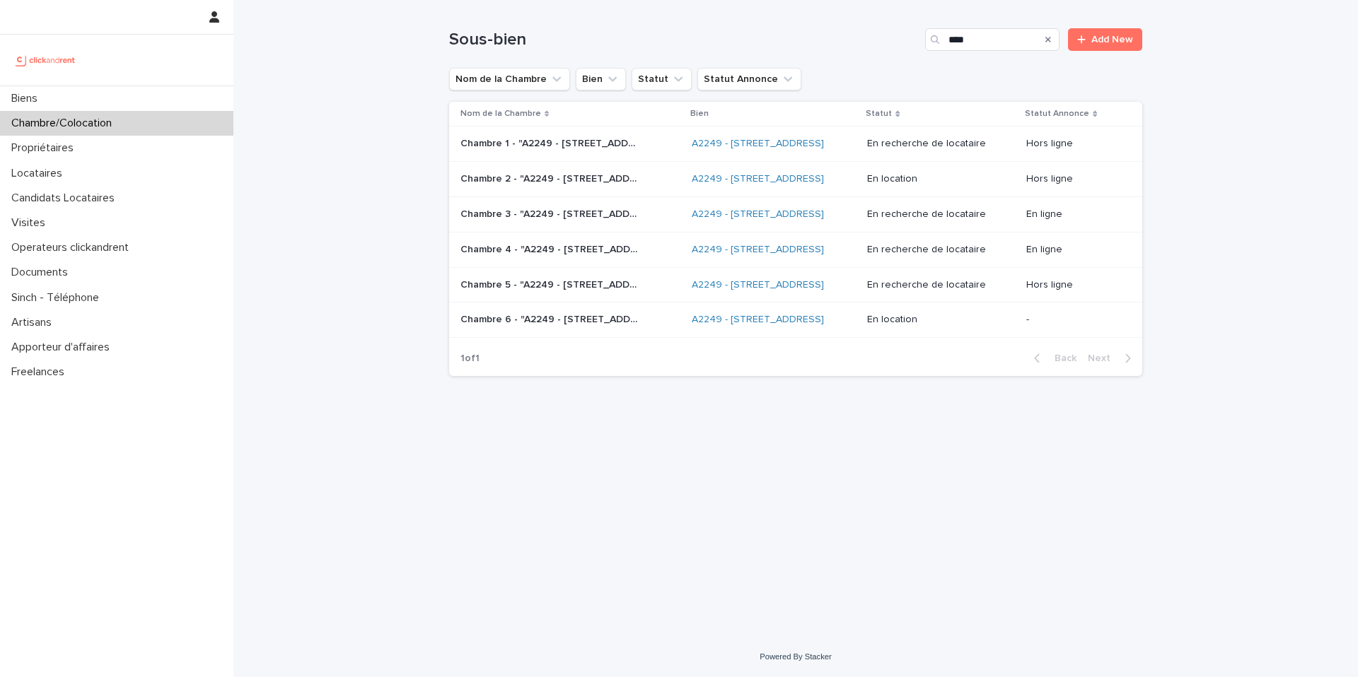
click at [580, 326] on p "Chambre 6 - "A2249 - [STREET_ADDRESS]"" at bounding box center [550, 318] width 180 height 15
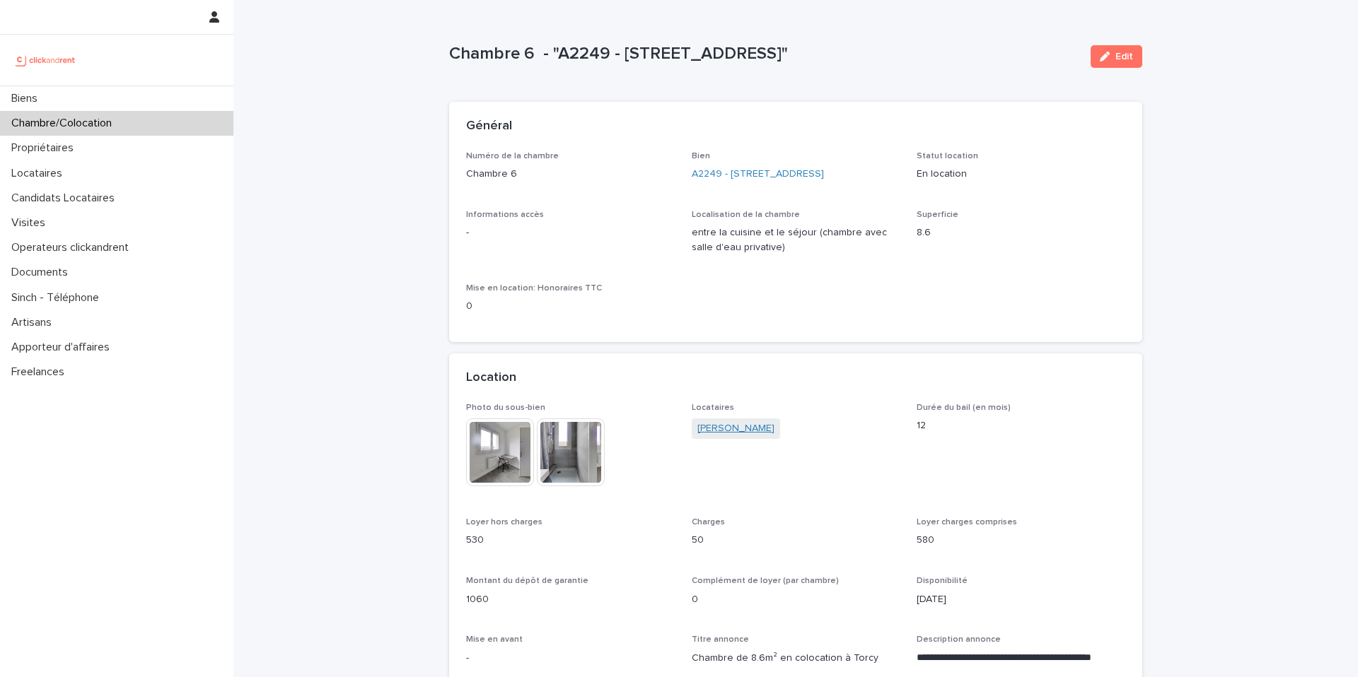
click at [744, 431] on link "[PERSON_NAME]" at bounding box center [735, 428] width 77 height 15
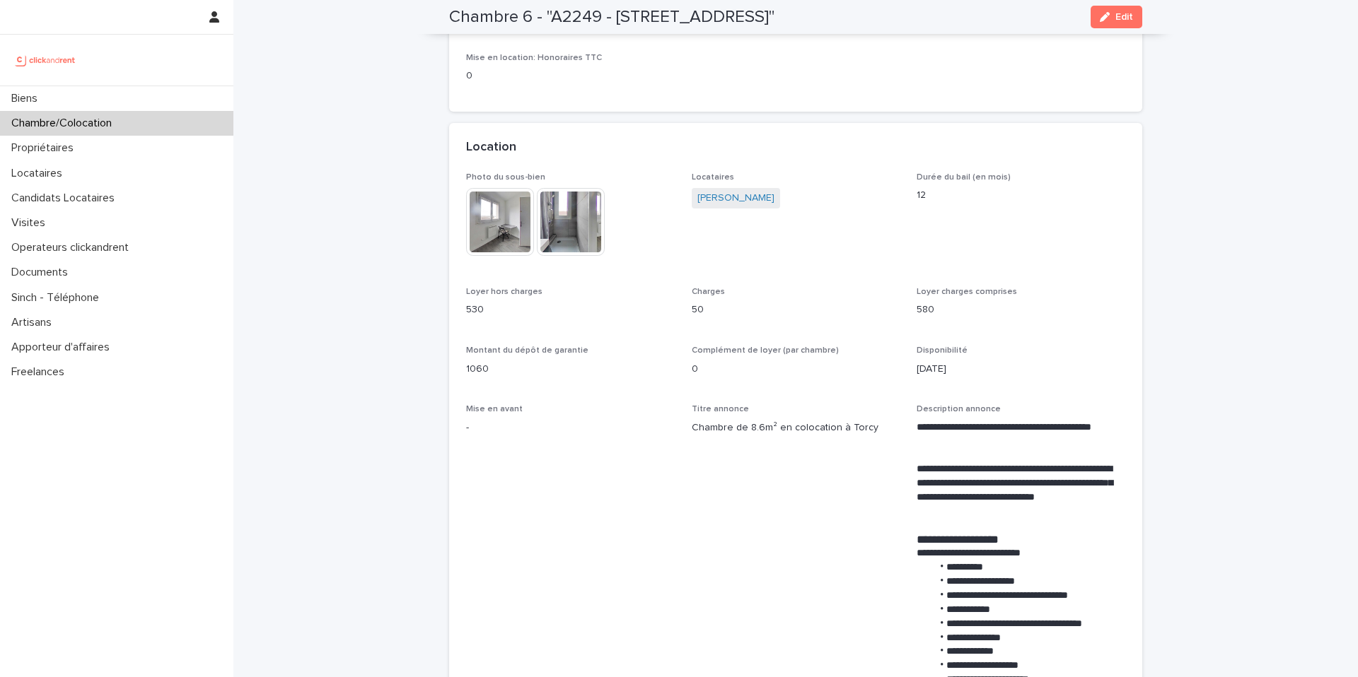
scroll to position [228, 0]
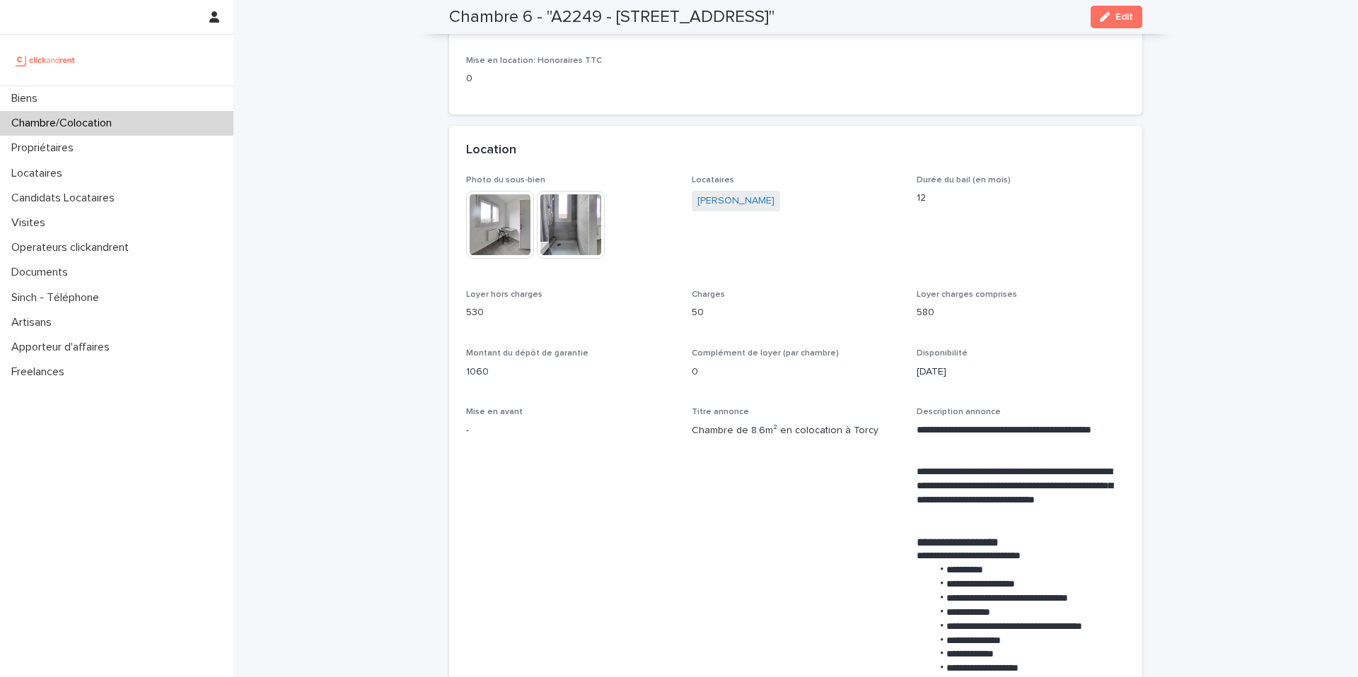
click at [166, 132] on div "Chambre/Colocation" at bounding box center [116, 123] width 233 height 25
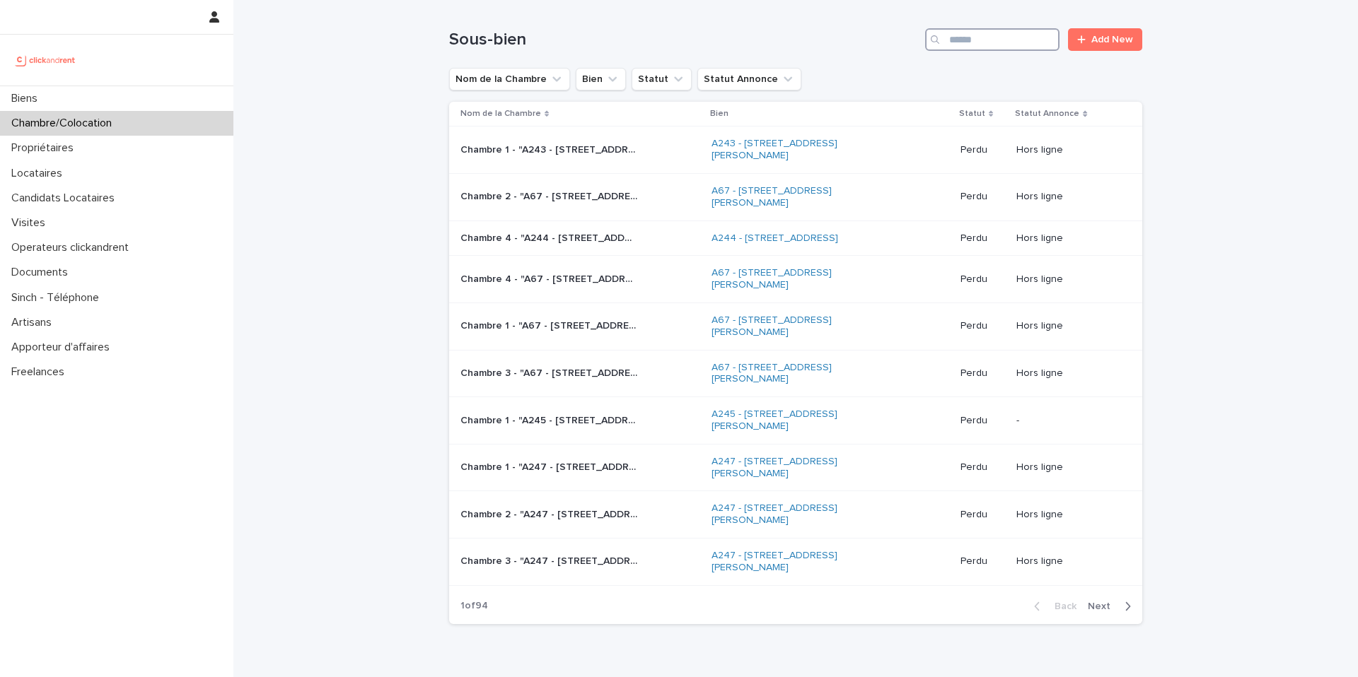
click at [1011, 37] on input "Search" at bounding box center [992, 39] width 134 height 23
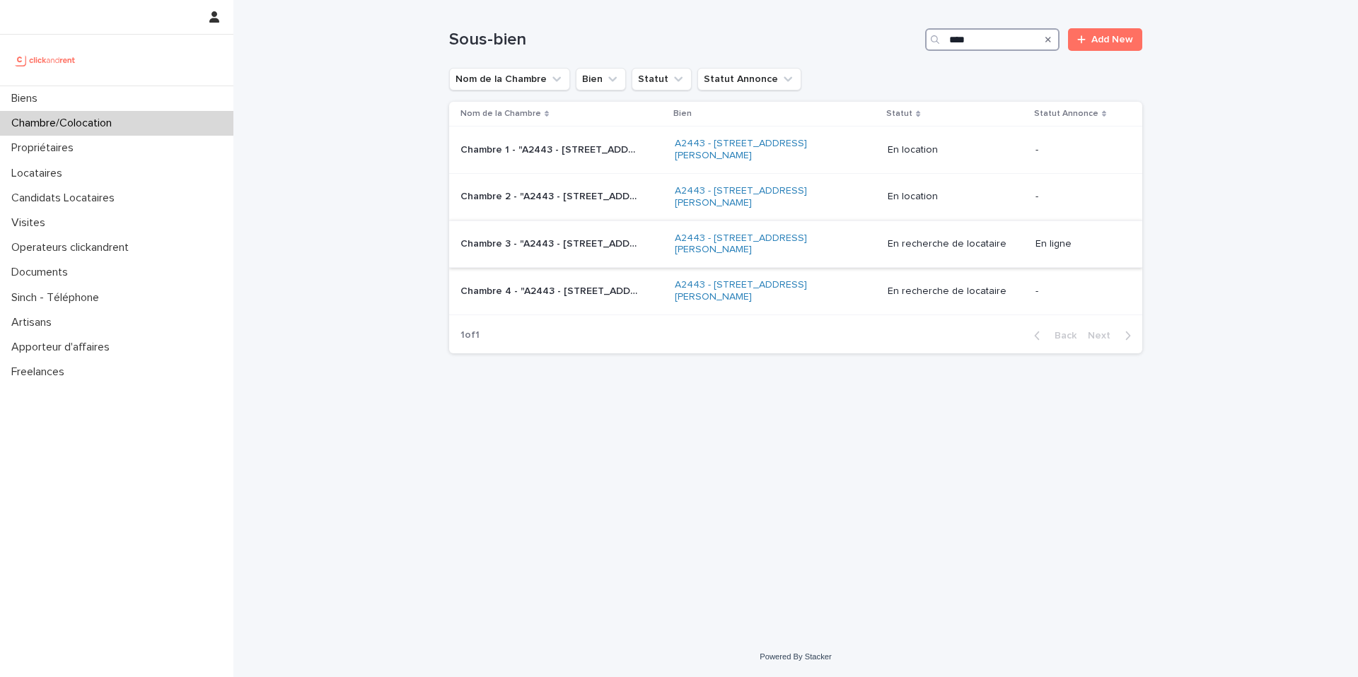
type input "****"
click at [642, 253] on div "Chambre 3 - "A2443 - [STREET_ADDRESS][PERSON_NAME]" Chambre 3 - "A2443 - [STREE…" at bounding box center [561, 244] width 203 height 23
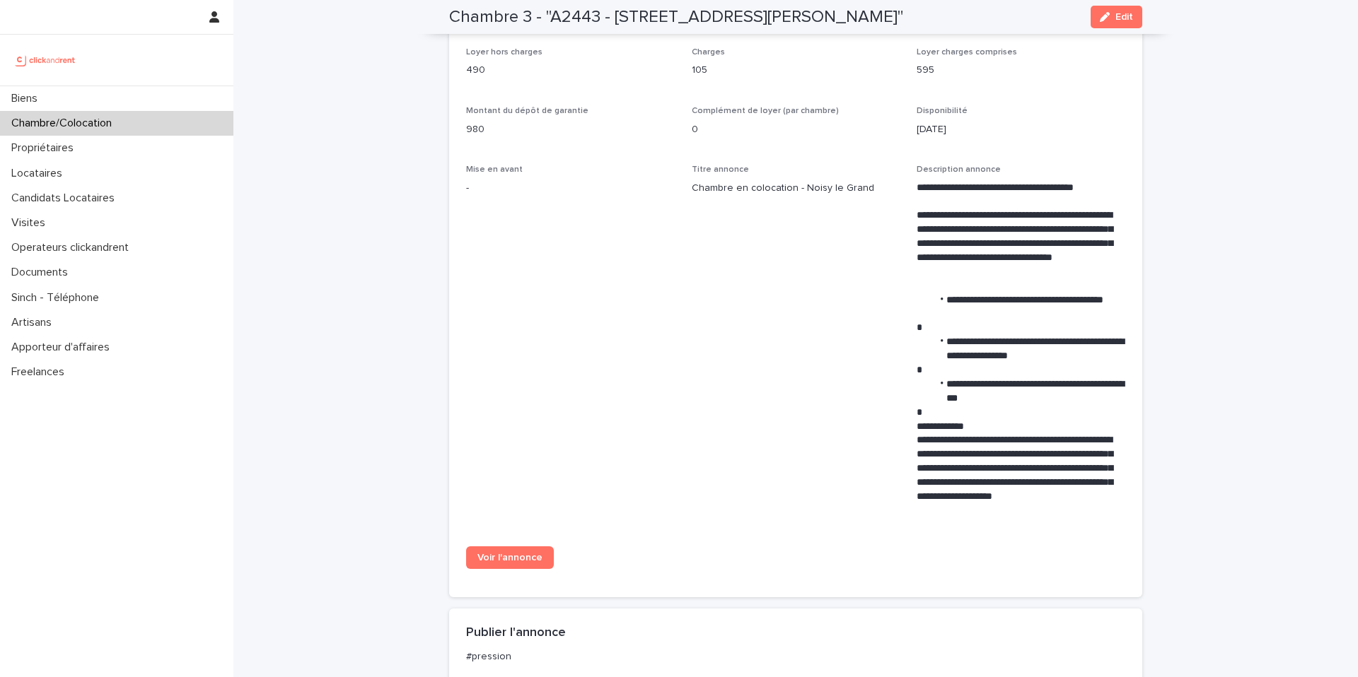
scroll to position [473, 0]
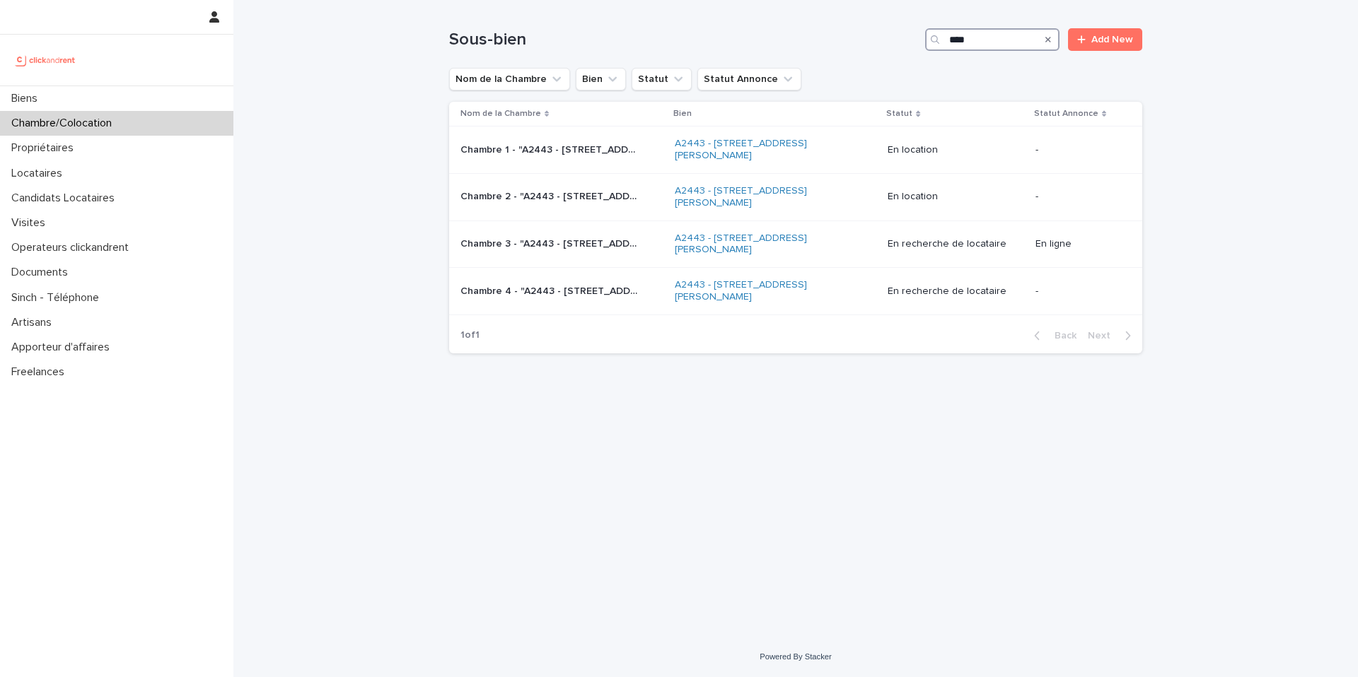
click at [982, 50] on input "****" at bounding box center [992, 39] width 134 height 23
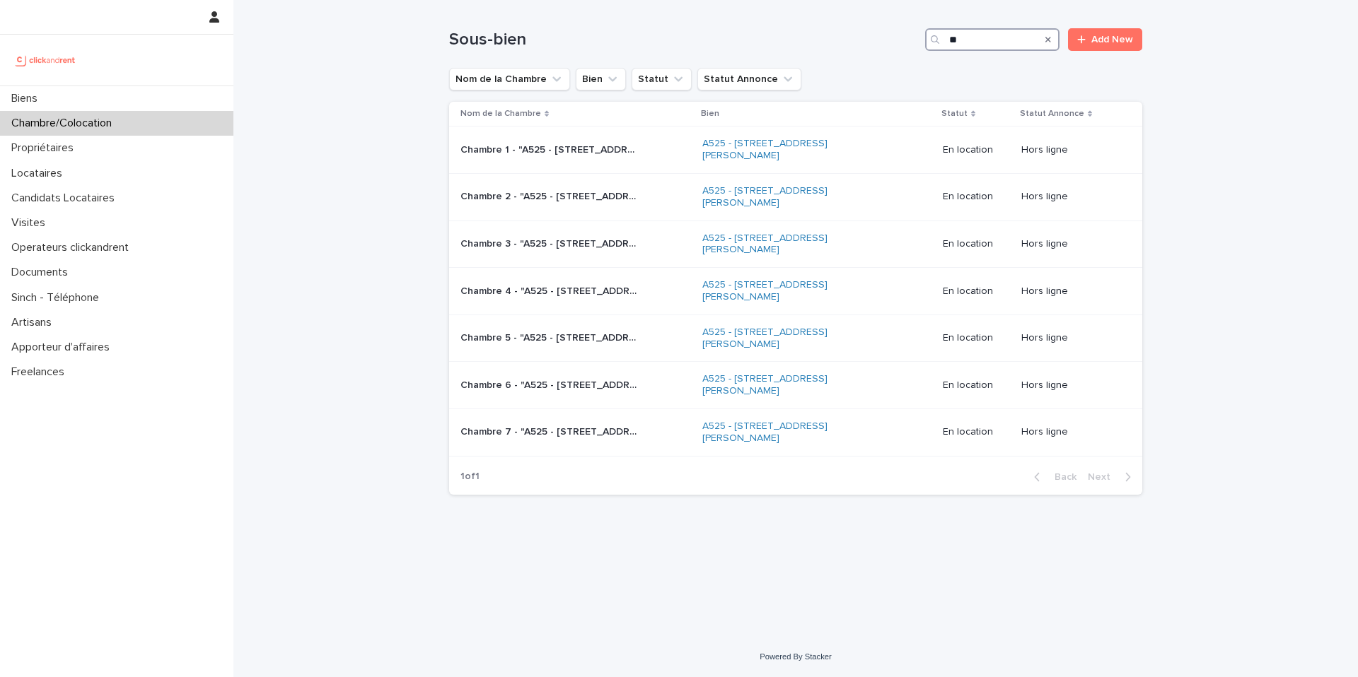
type input "*"
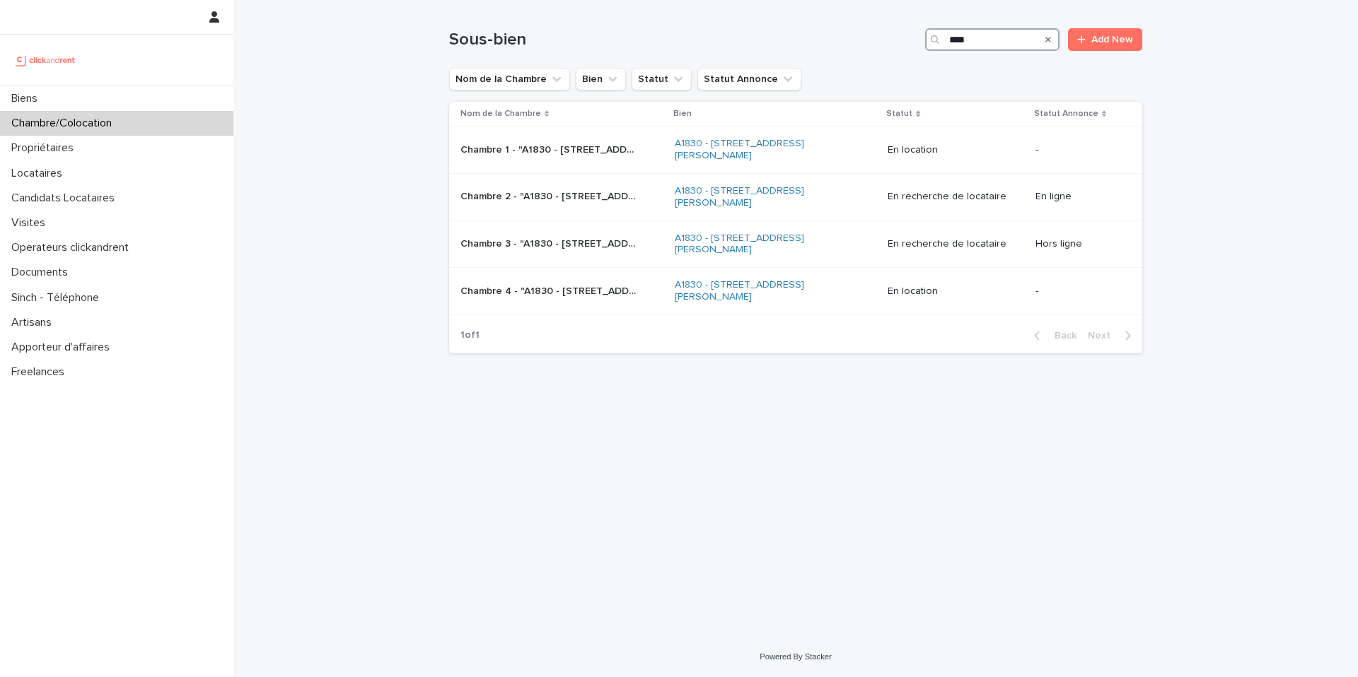
type input "****"
click at [584, 202] on p "Chambre 2 - "A1830 - [STREET_ADDRESS][PERSON_NAME]"" at bounding box center [550, 195] width 180 height 15
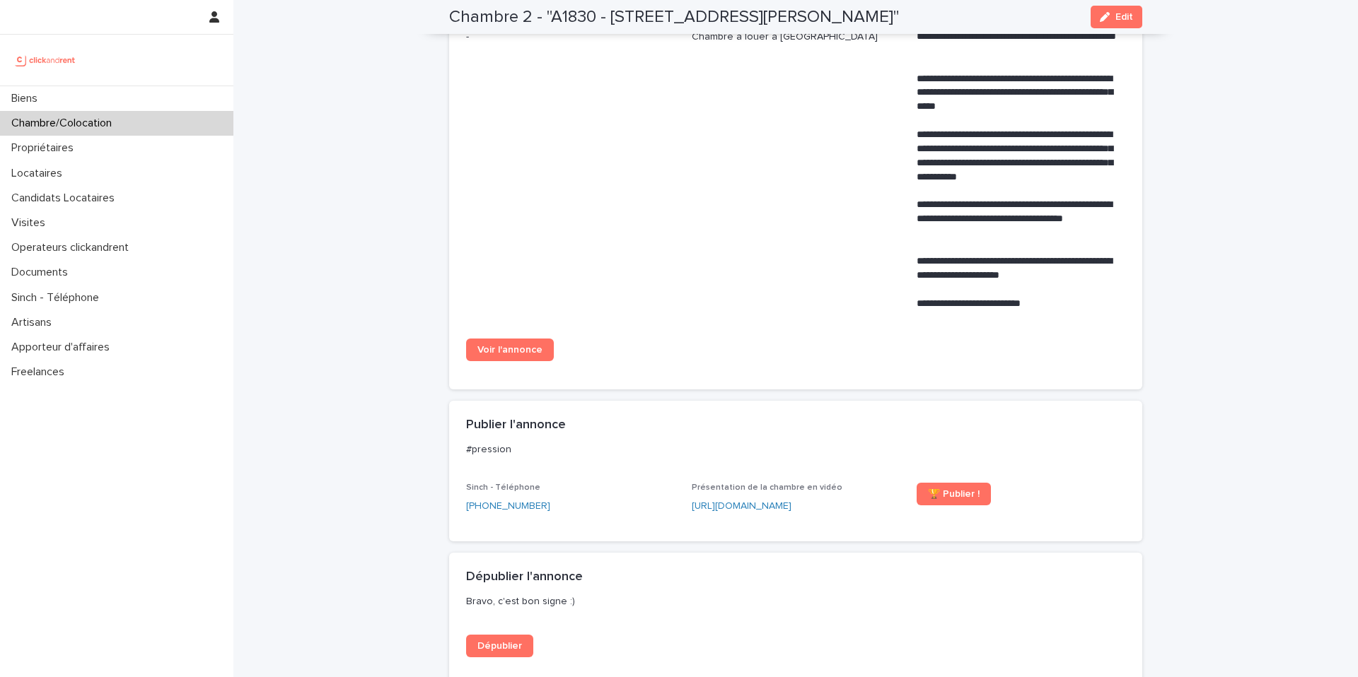
scroll to position [617, 0]
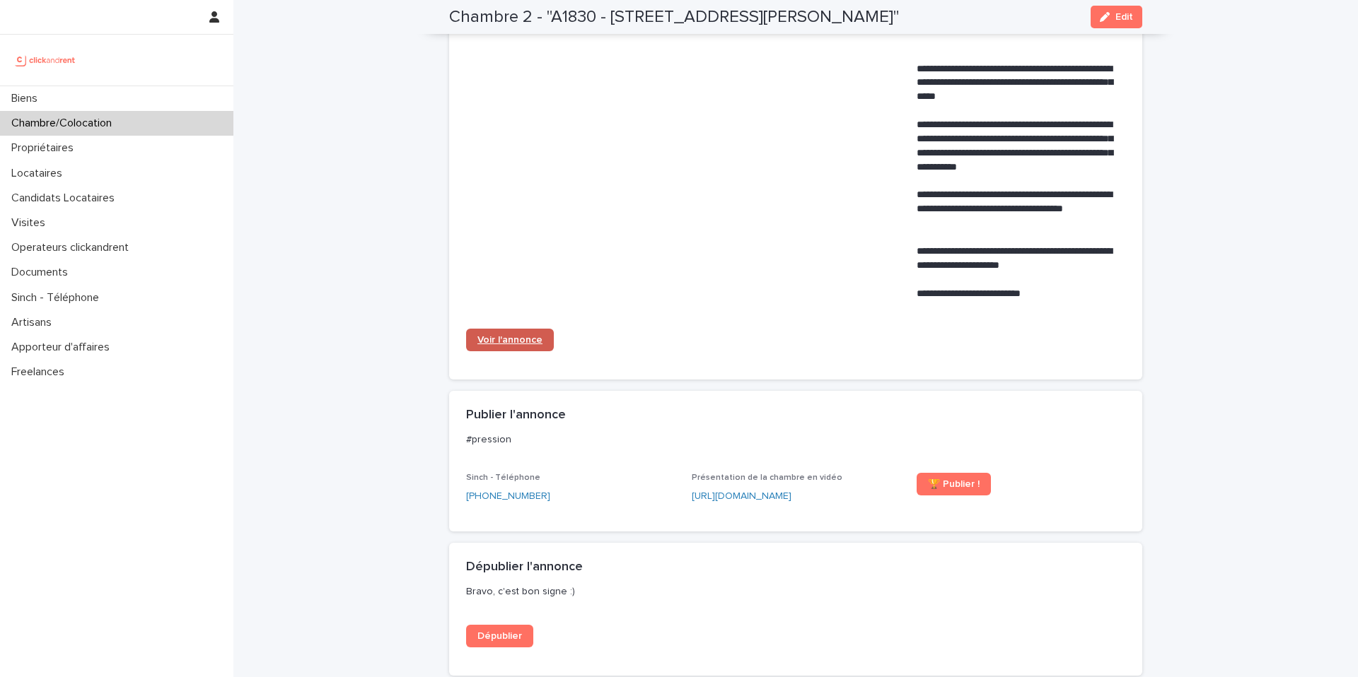
click at [503, 347] on link "Voir l'annonce" at bounding box center [510, 340] width 88 height 23
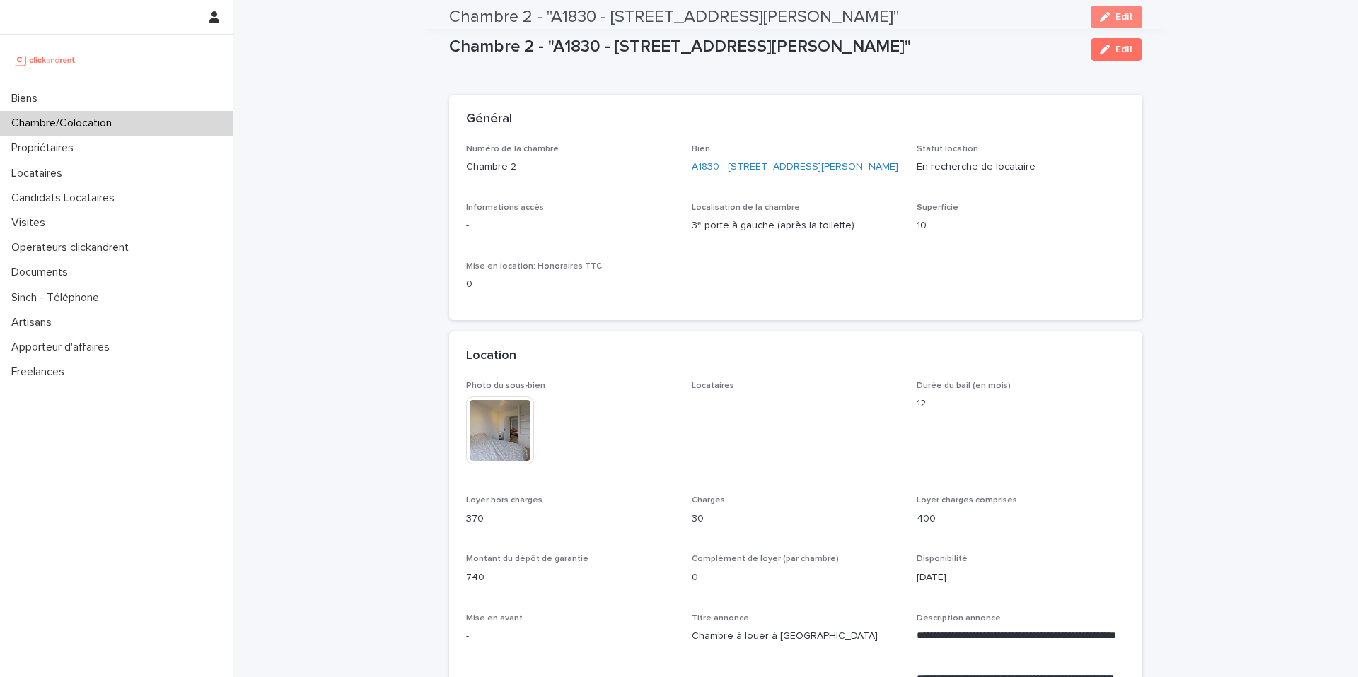
scroll to position [0, 0]
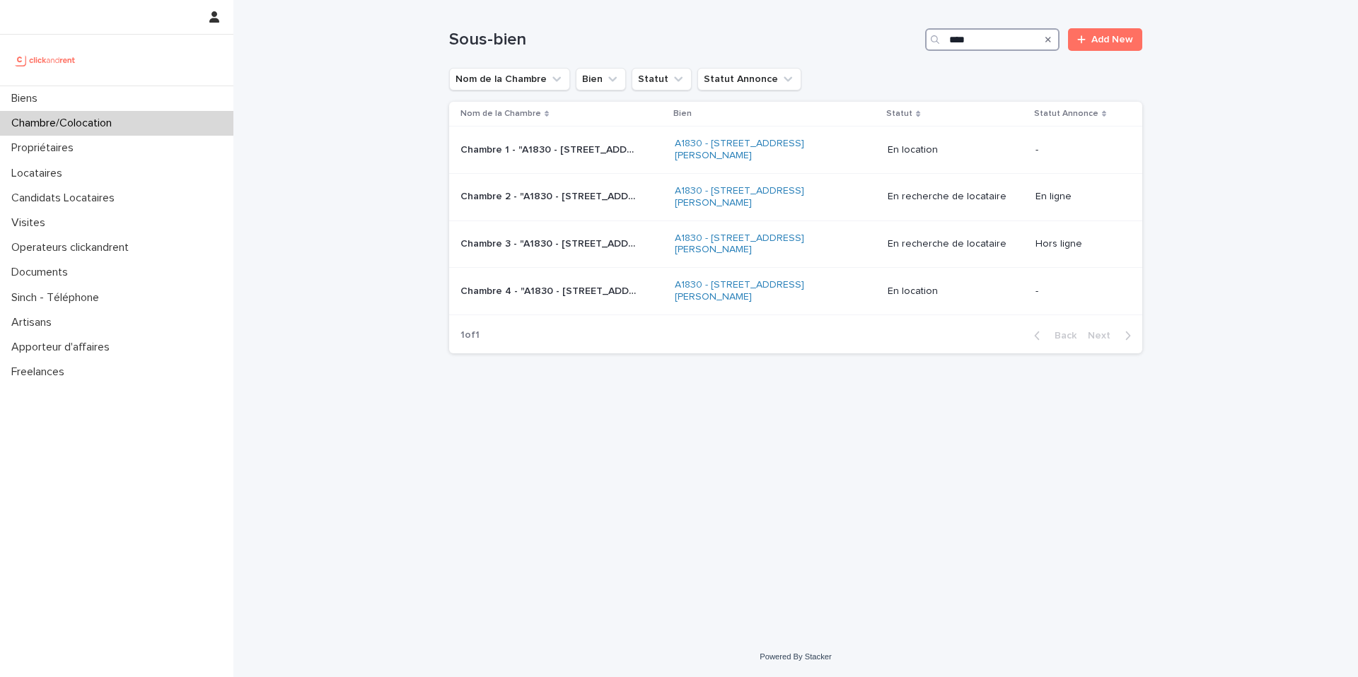
click at [991, 40] on input "****" at bounding box center [992, 39] width 134 height 23
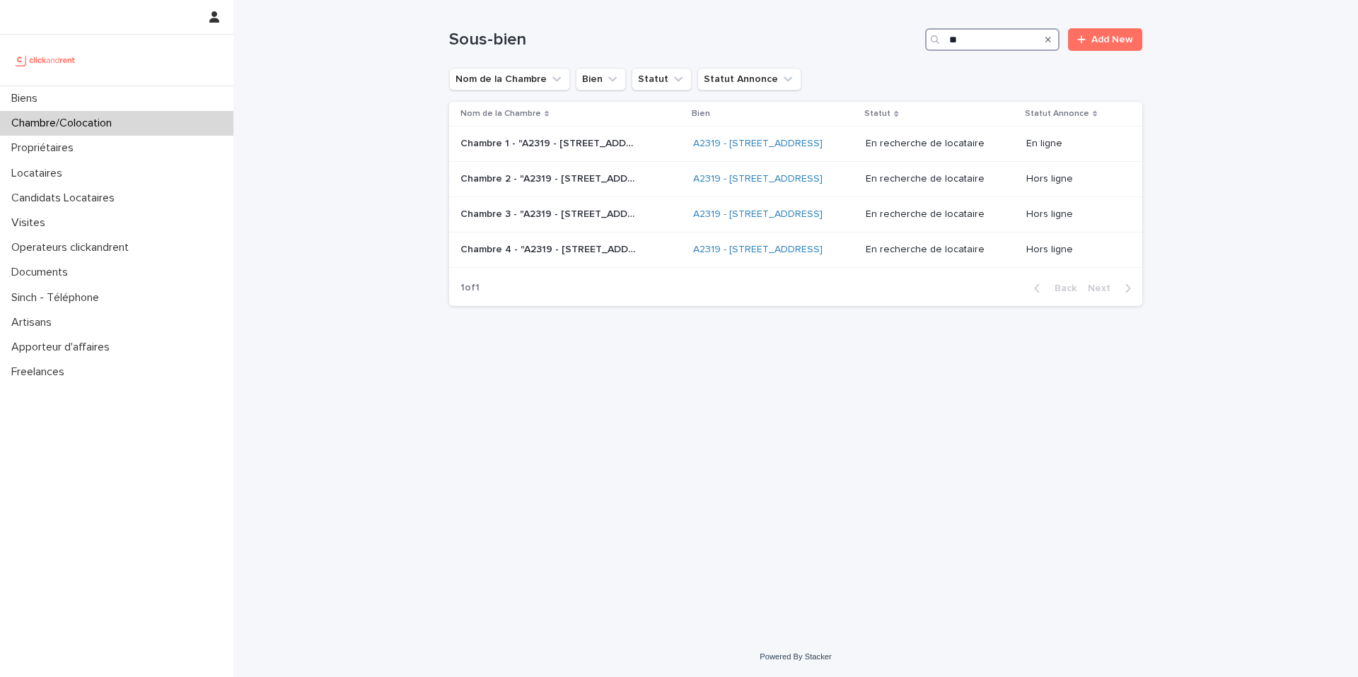
type input "*"
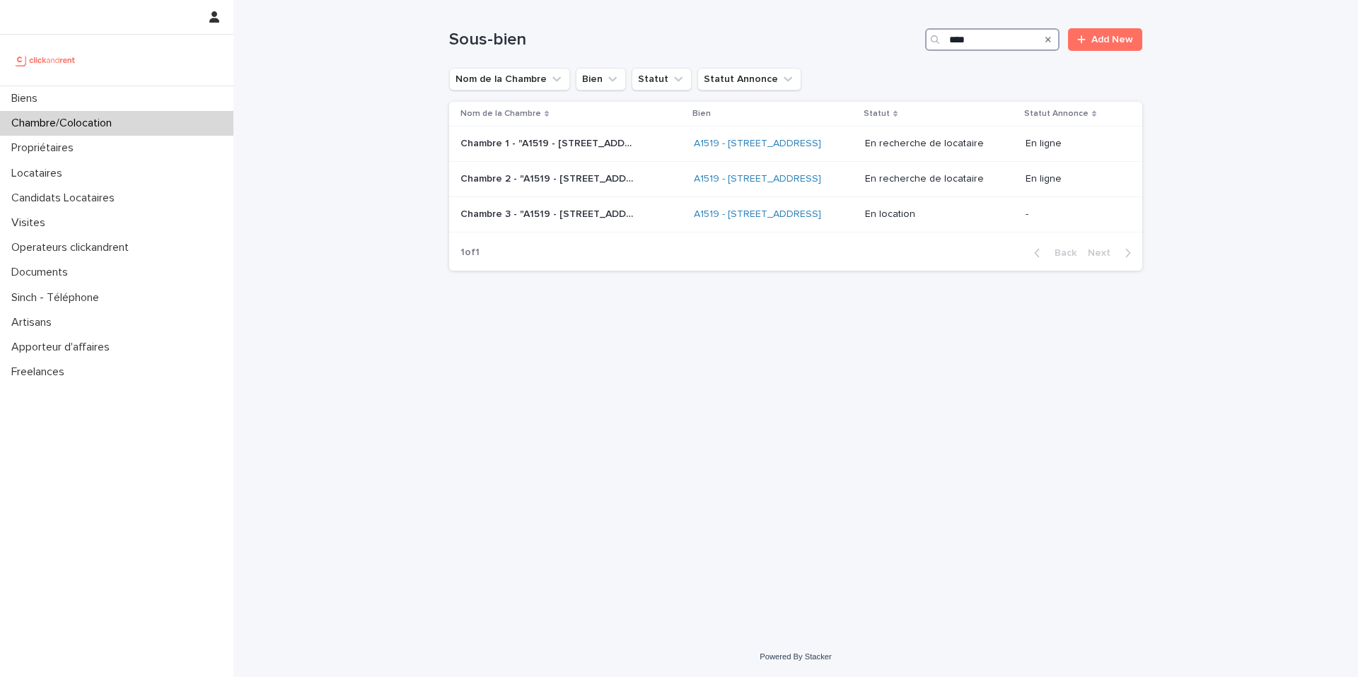
type input "****"
